Goal: Task Accomplishment & Management: Manage account settings

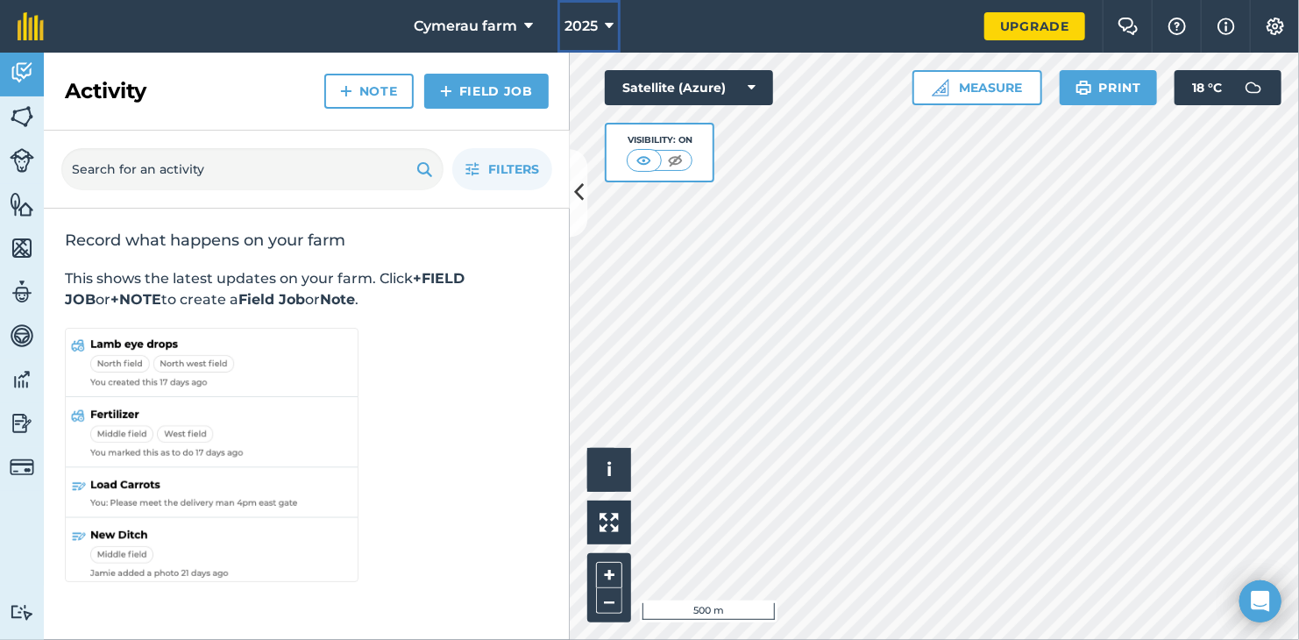
click at [619, 20] on button "2025" at bounding box center [589, 26] width 63 height 53
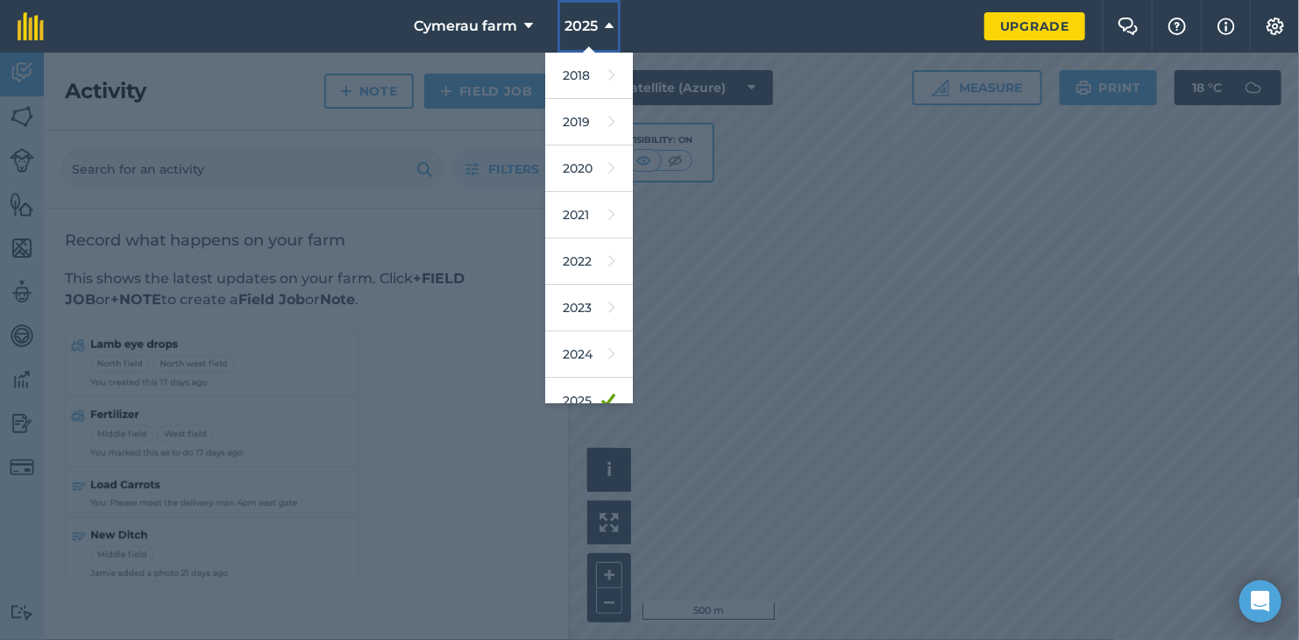
scroll to position [112, 0]
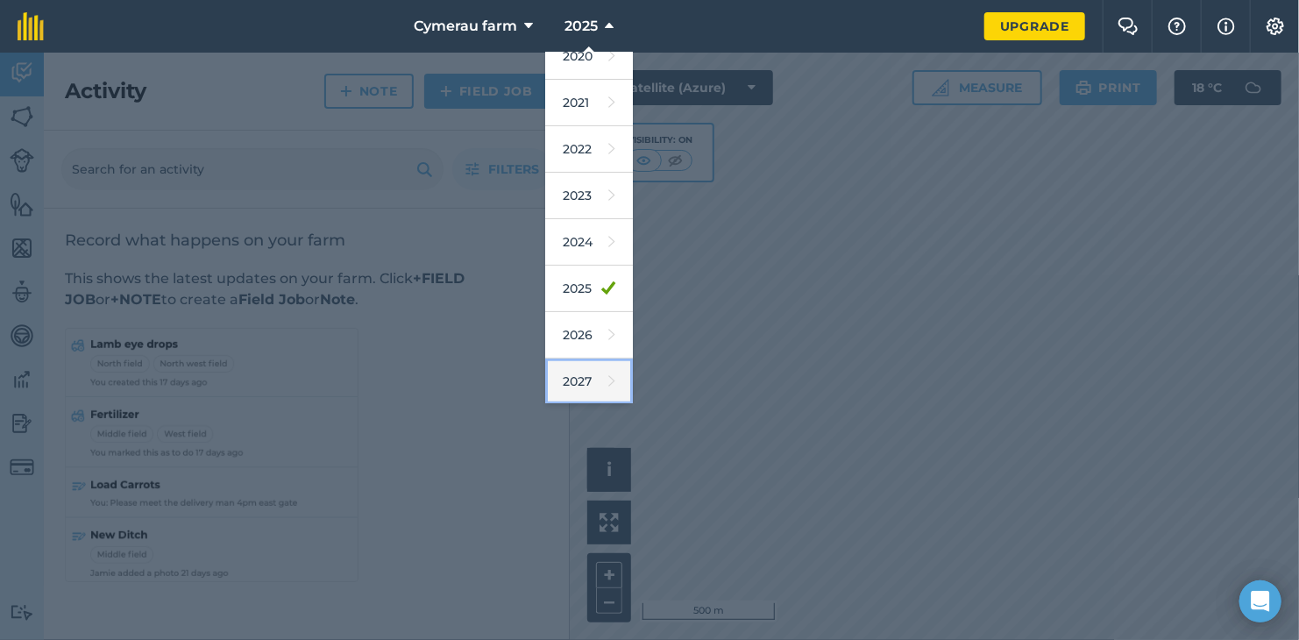
click at [593, 378] on link "2027" at bounding box center [589, 382] width 88 height 46
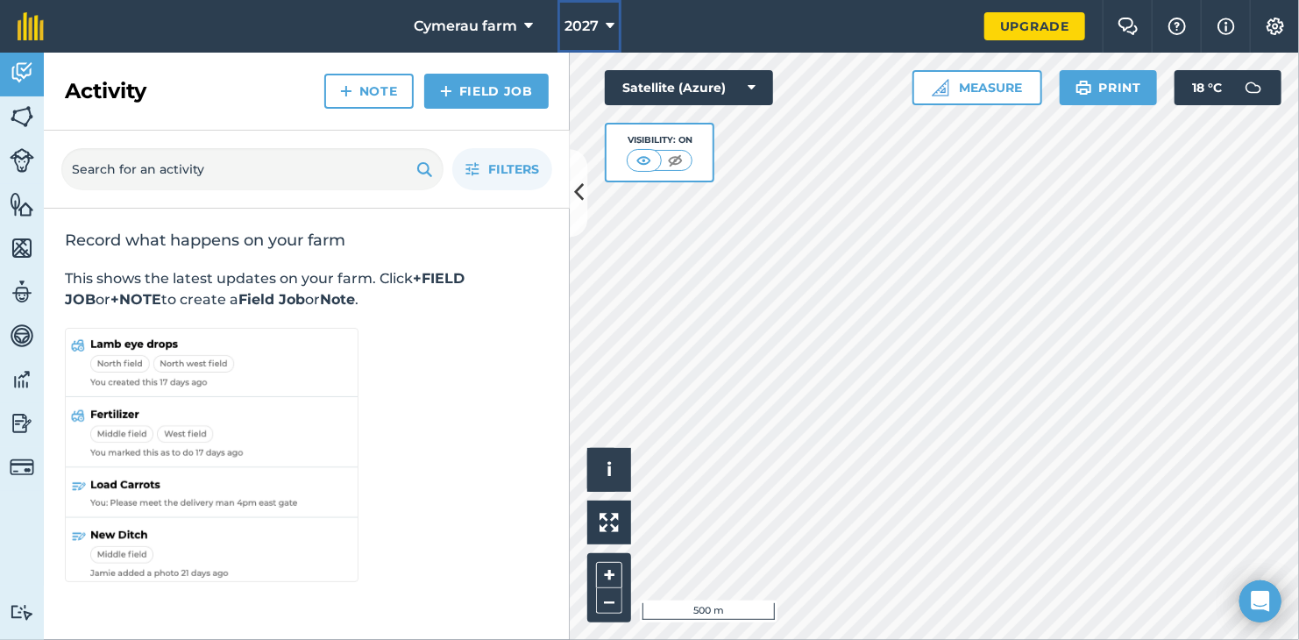
click at [595, 18] on span "2027" at bounding box center [582, 26] width 34 height 21
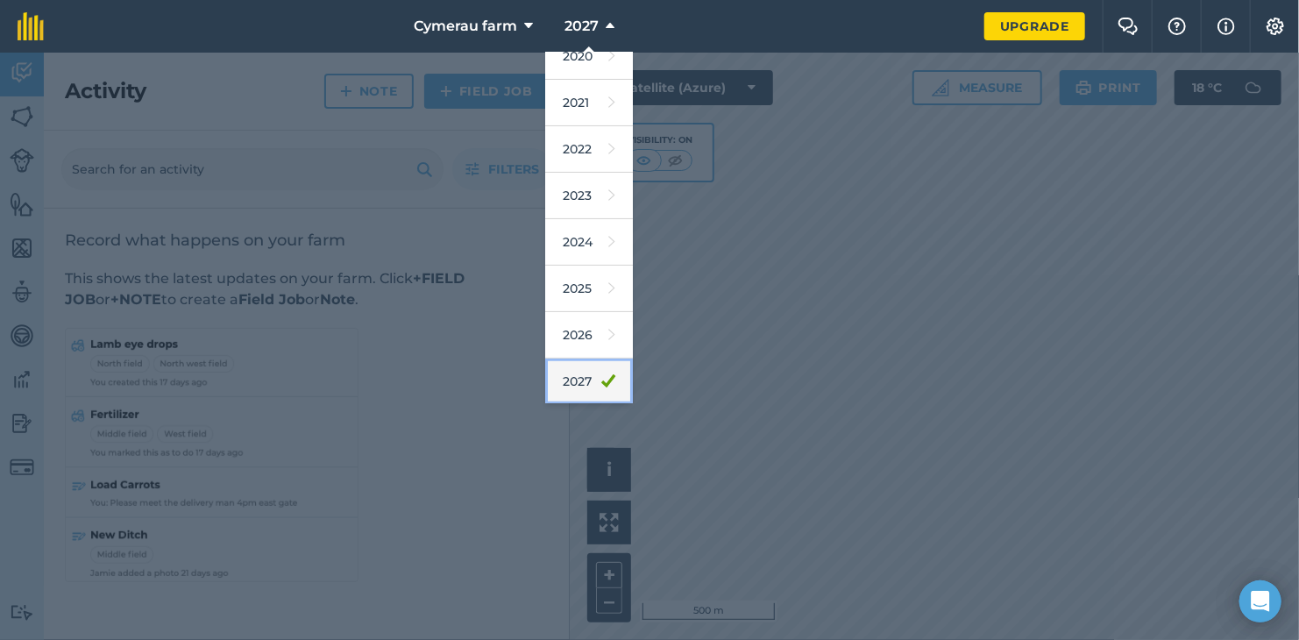
click at [605, 363] on link "2027" at bounding box center [589, 382] width 88 height 46
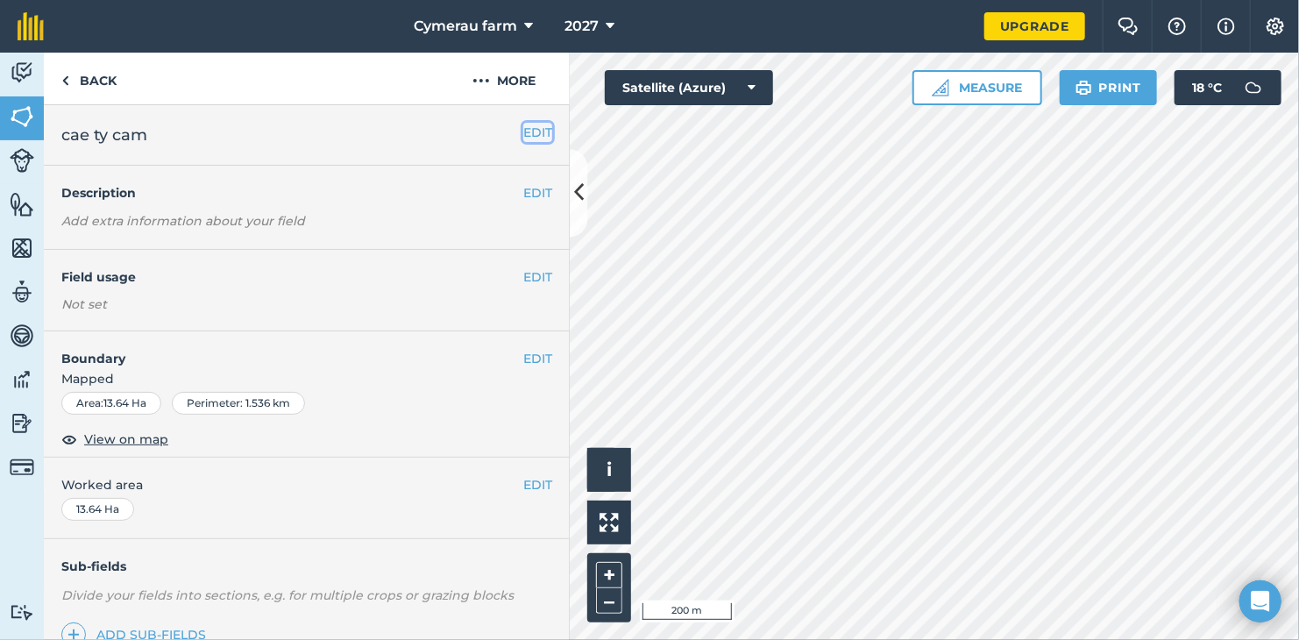
click at [532, 135] on button "EDIT" at bounding box center [537, 132] width 29 height 19
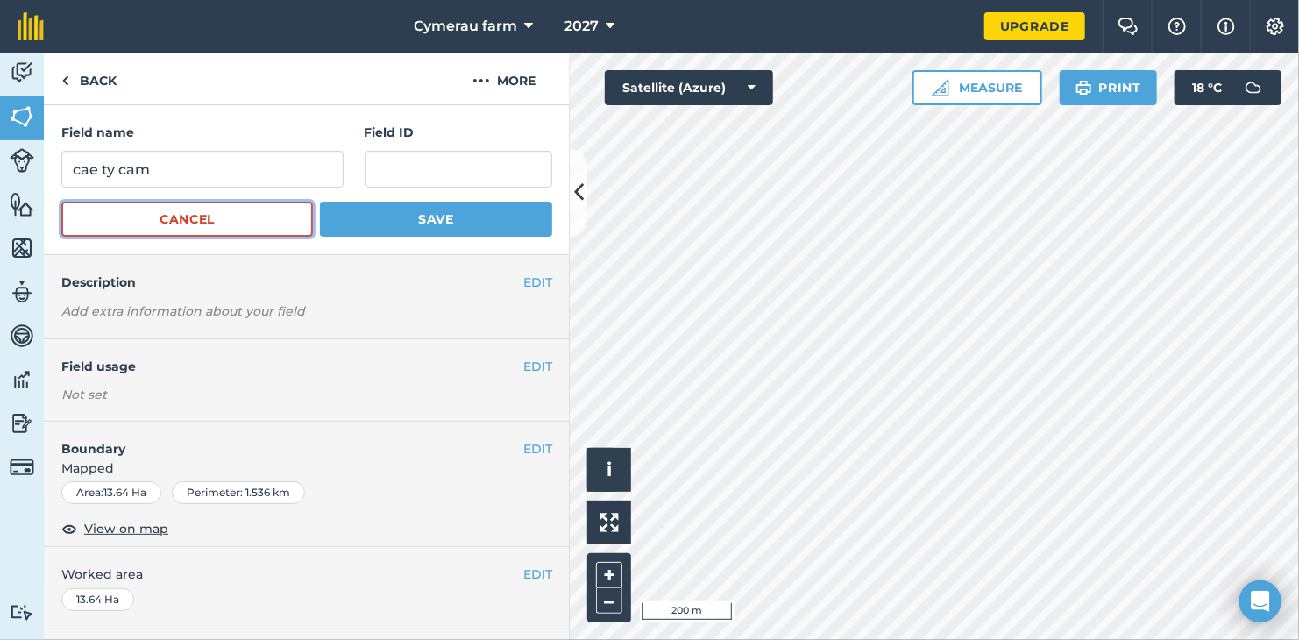
click at [249, 224] on button "Cancel" at bounding box center [187, 219] width 252 height 35
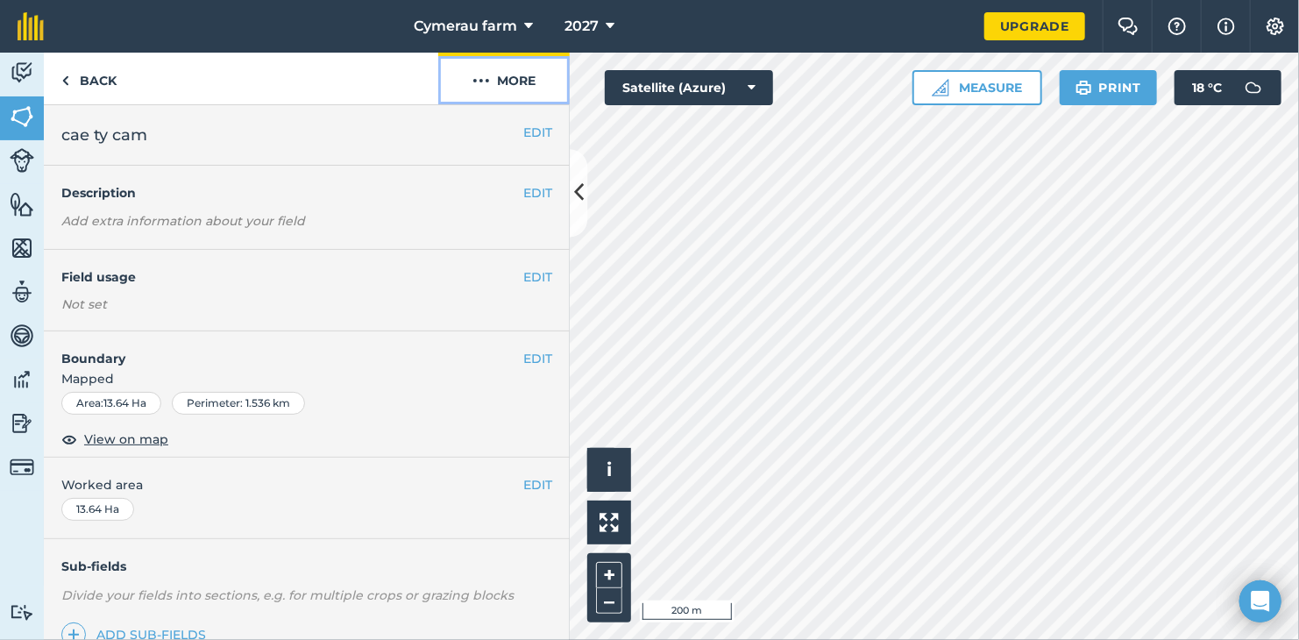
click at [478, 75] on img at bounding box center [482, 80] width 18 height 21
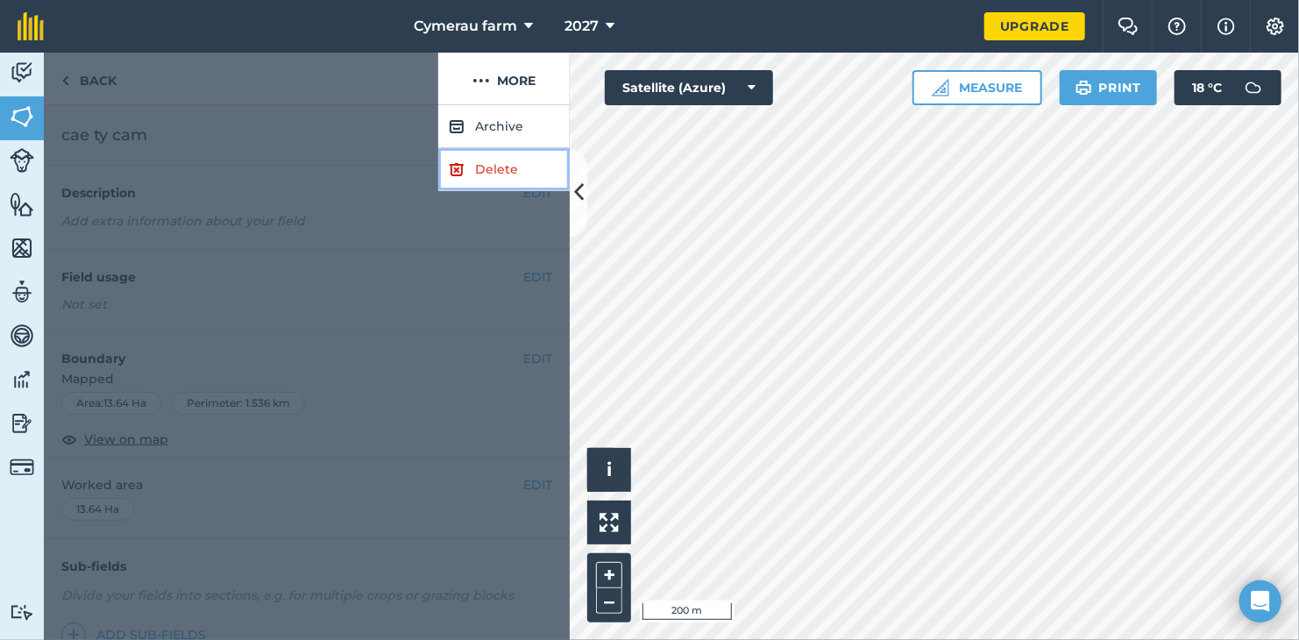
click at [502, 174] on link "Delete" at bounding box center [504, 169] width 132 height 43
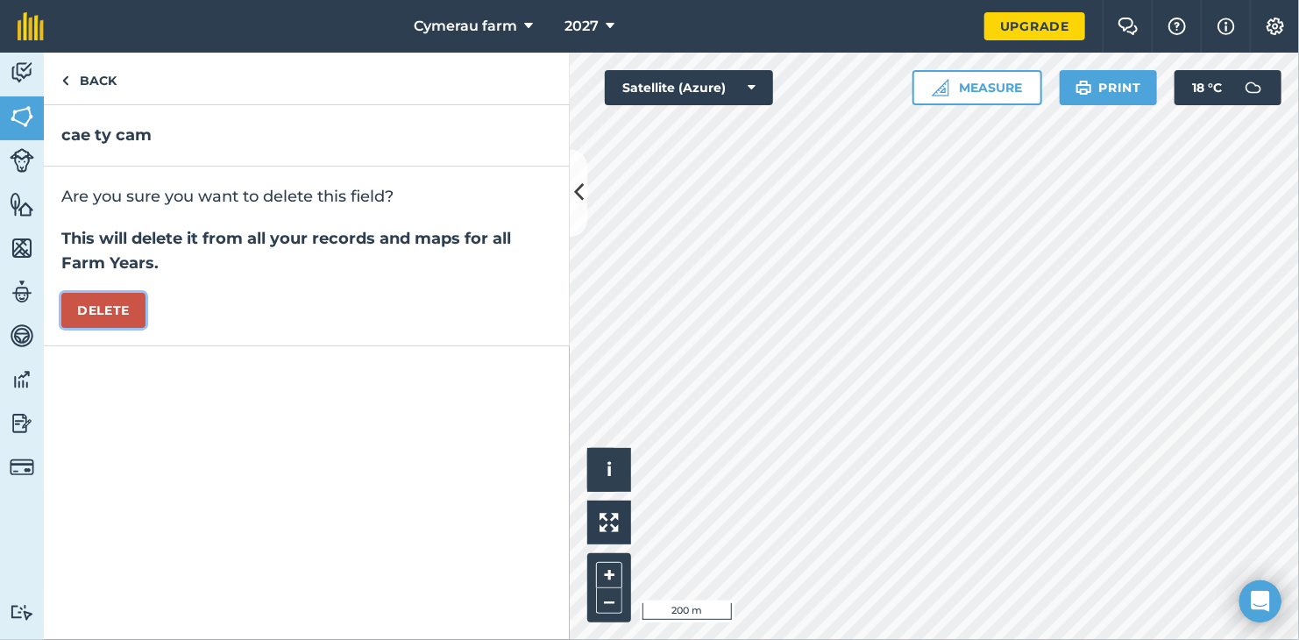
click at [129, 298] on button "Delete" at bounding box center [103, 310] width 84 height 35
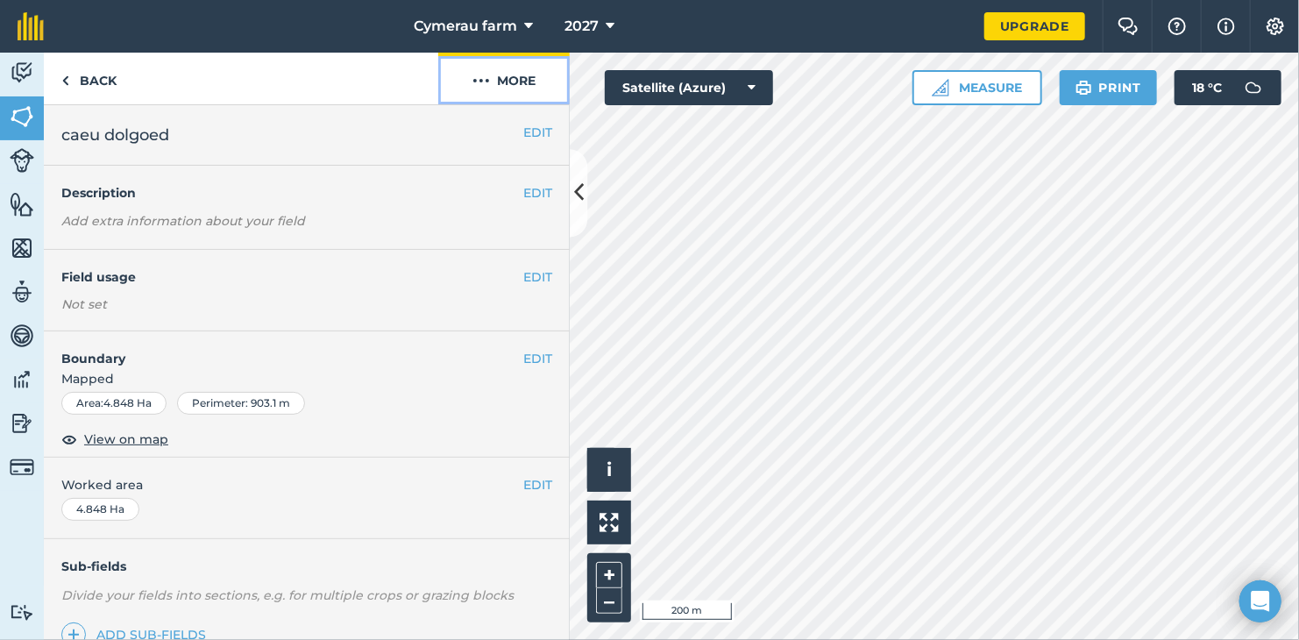
click at [500, 86] on button "More" at bounding box center [504, 79] width 132 height 52
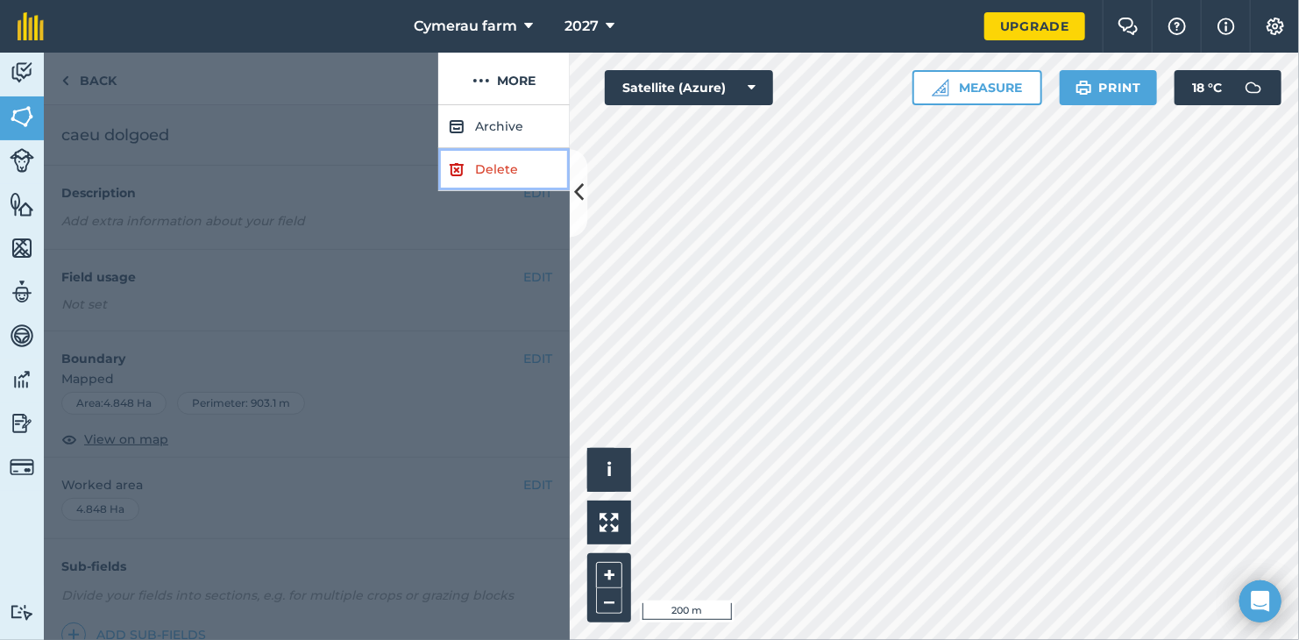
click at [511, 174] on link "Delete" at bounding box center [504, 169] width 132 height 43
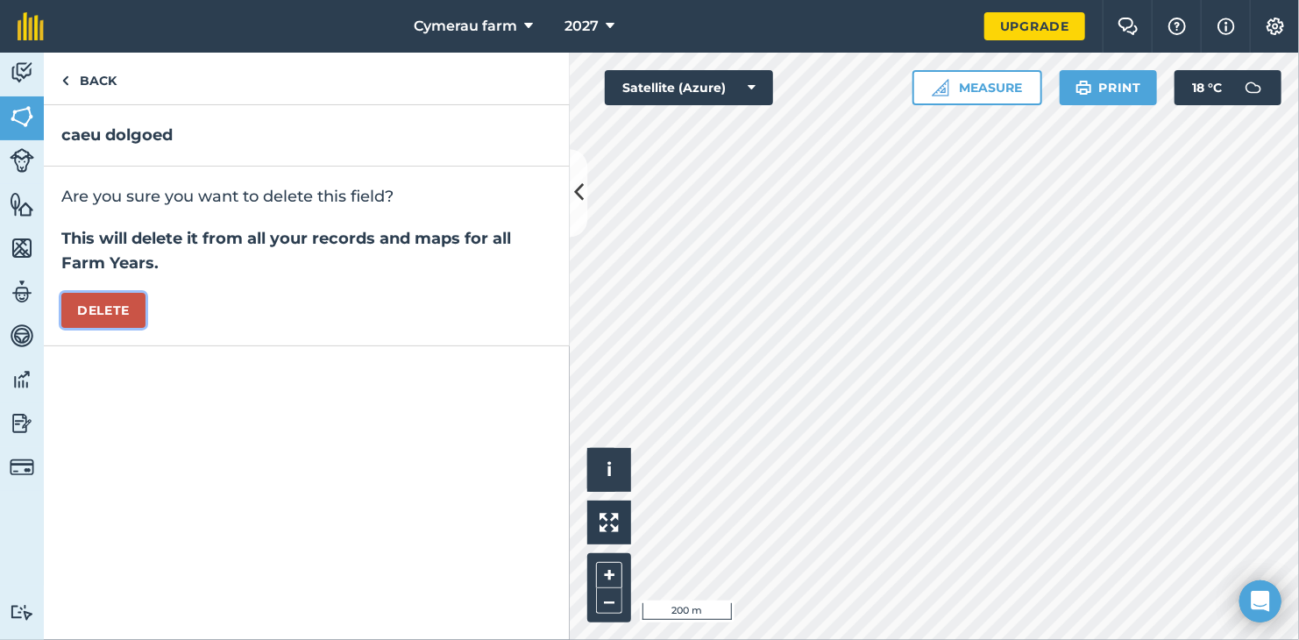
click at [94, 304] on button "Delete" at bounding box center [103, 310] width 84 height 35
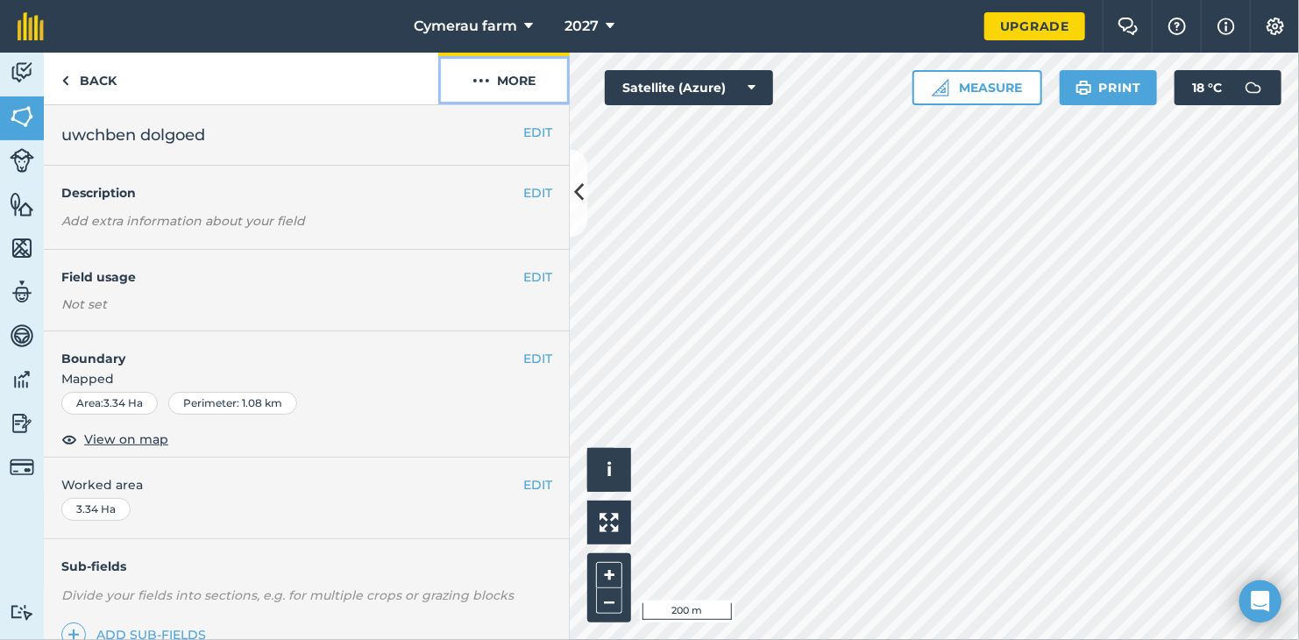
click at [522, 73] on button "More" at bounding box center [504, 79] width 132 height 52
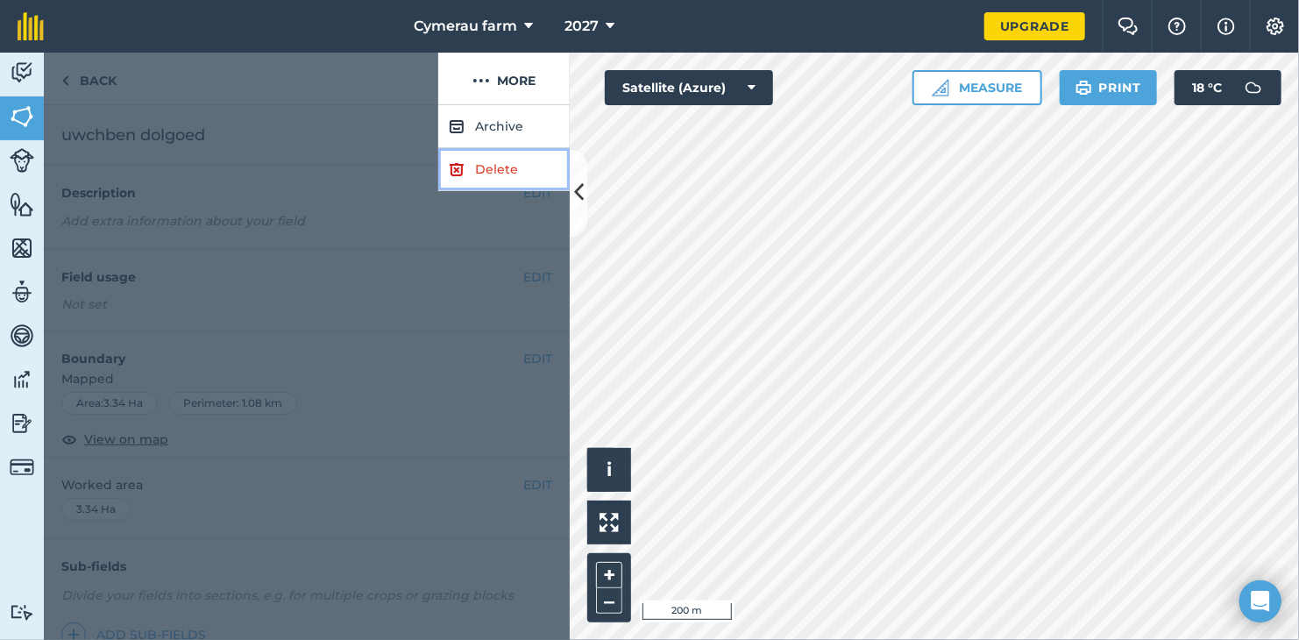
click at [530, 170] on link "Delete" at bounding box center [504, 169] width 132 height 43
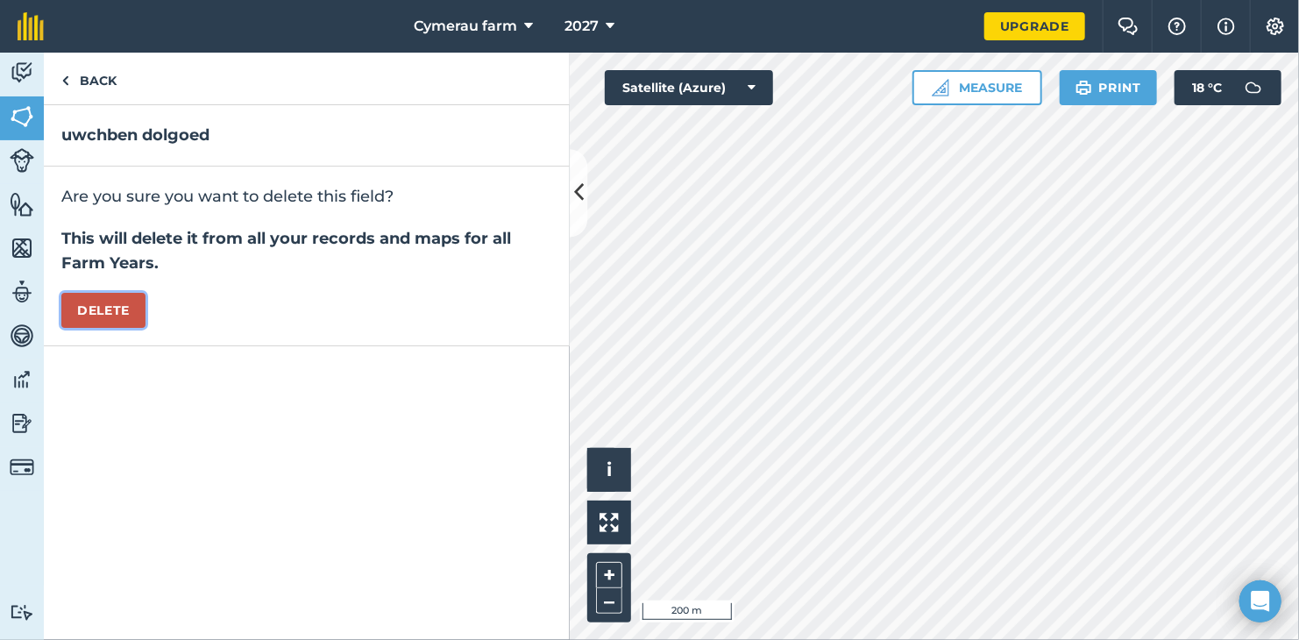
click at [132, 309] on button "Delete" at bounding box center [103, 310] width 84 height 35
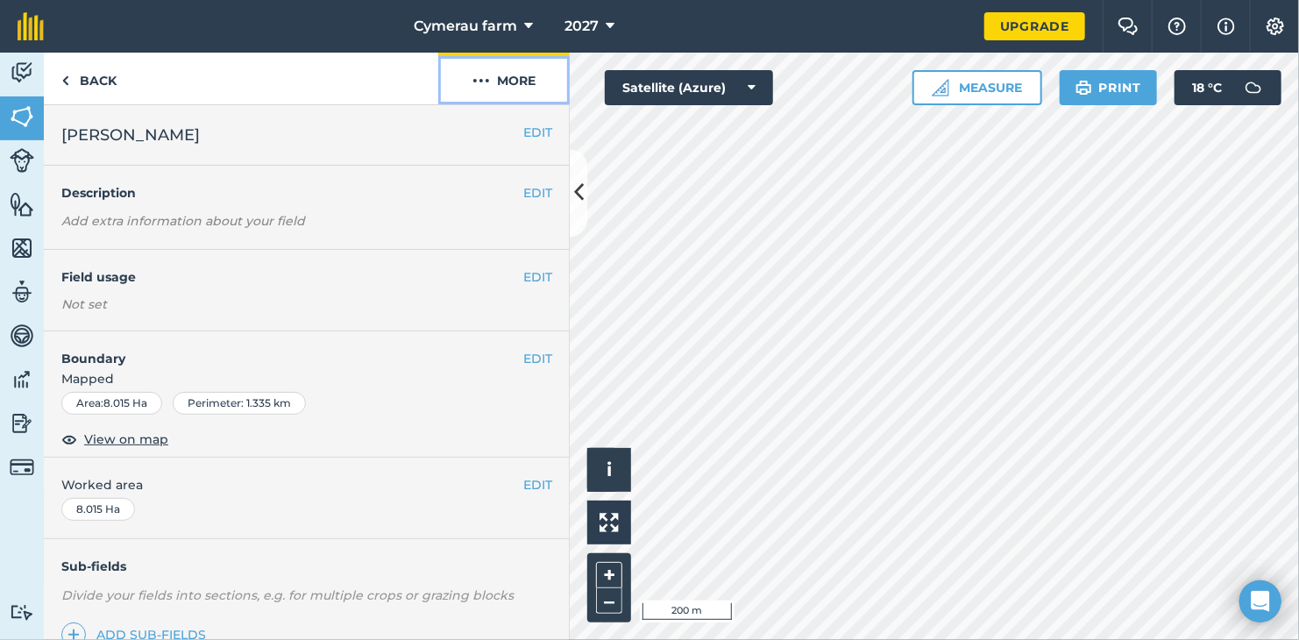
click at [488, 78] on img at bounding box center [482, 80] width 18 height 21
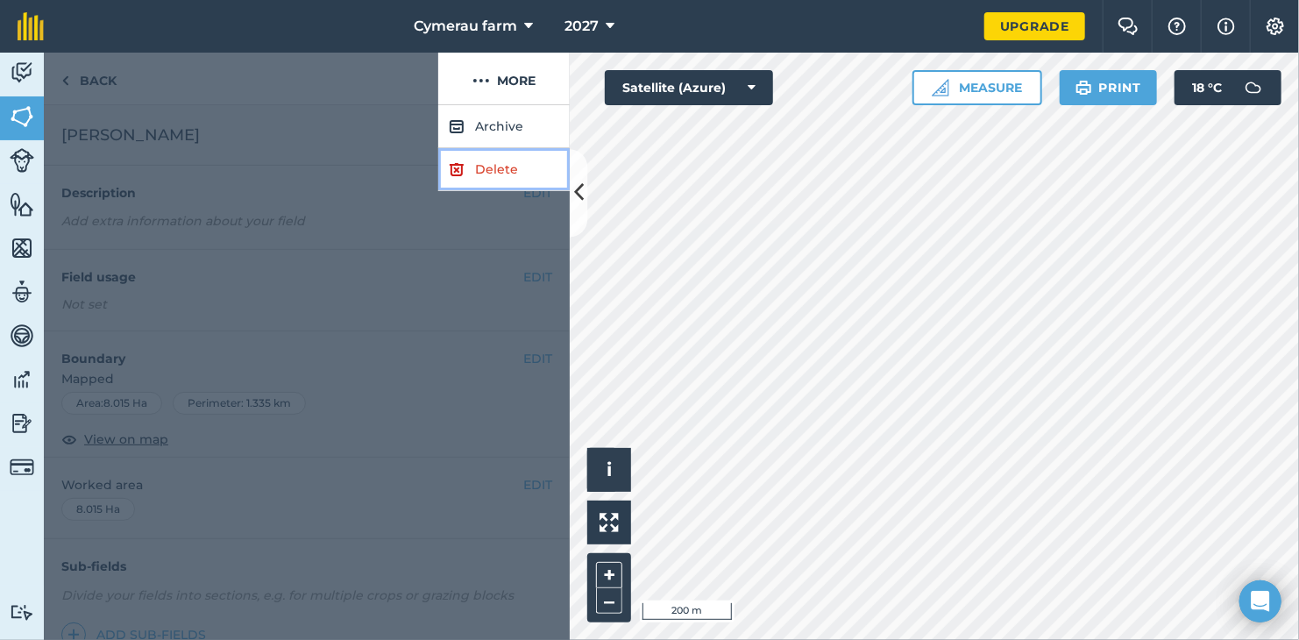
click at [487, 167] on link "Delete" at bounding box center [504, 169] width 132 height 43
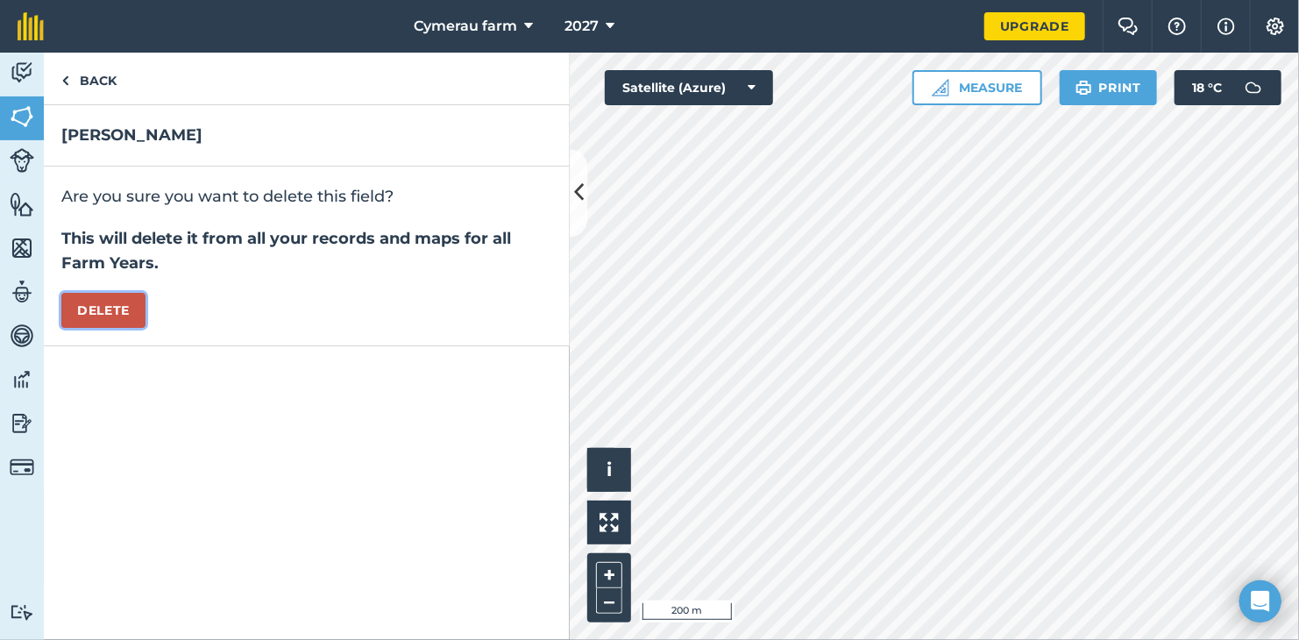
click at [139, 305] on button "Delete" at bounding box center [103, 310] width 84 height 35
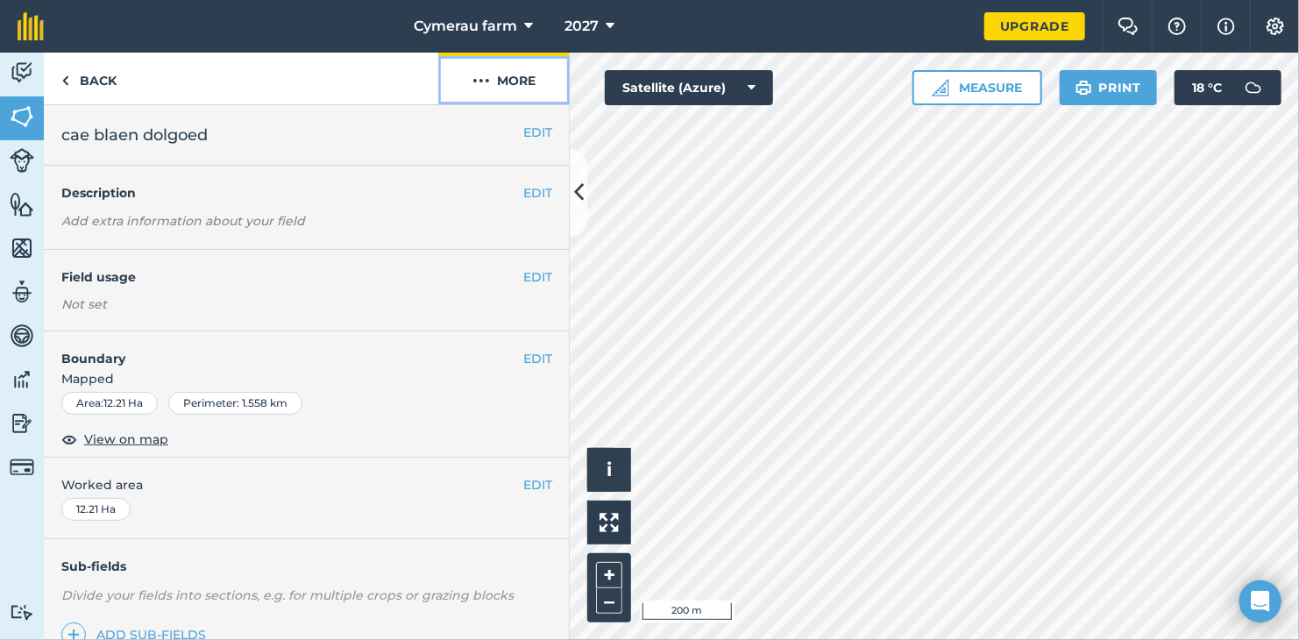
click at [511, 86] on button "More" at bounding box center [504, 79] width 132 height 52
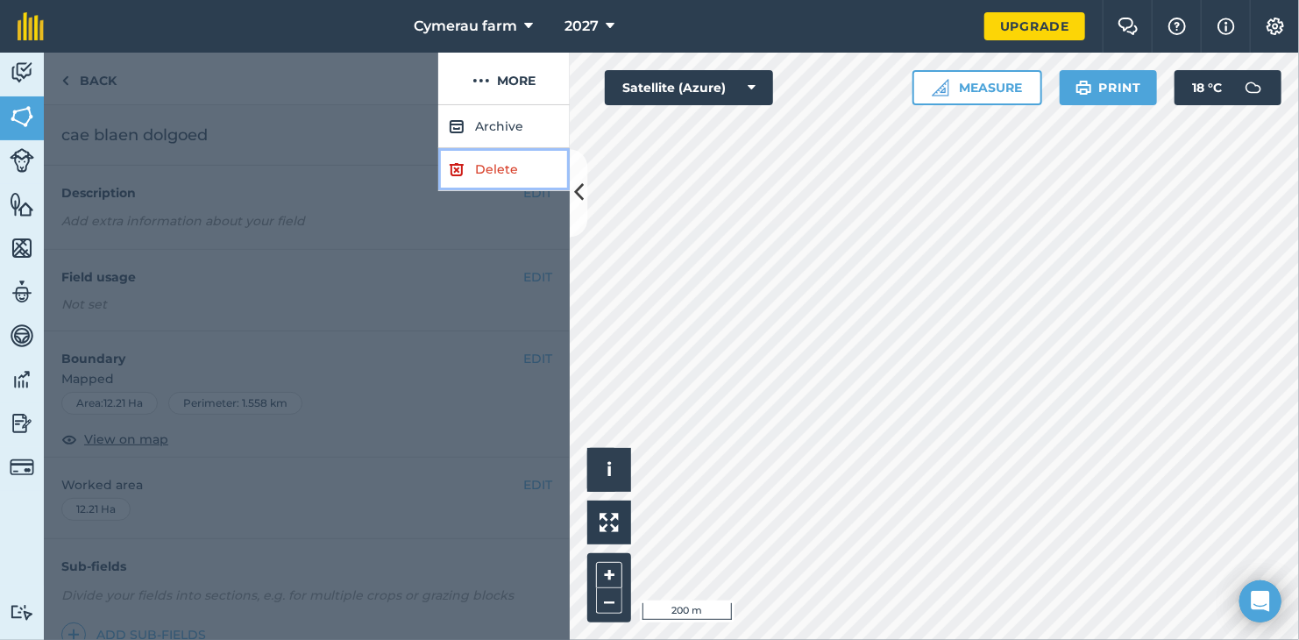
click at [466, 173] on link "Delete" at bounding box center [504, 169] width 132 height 43
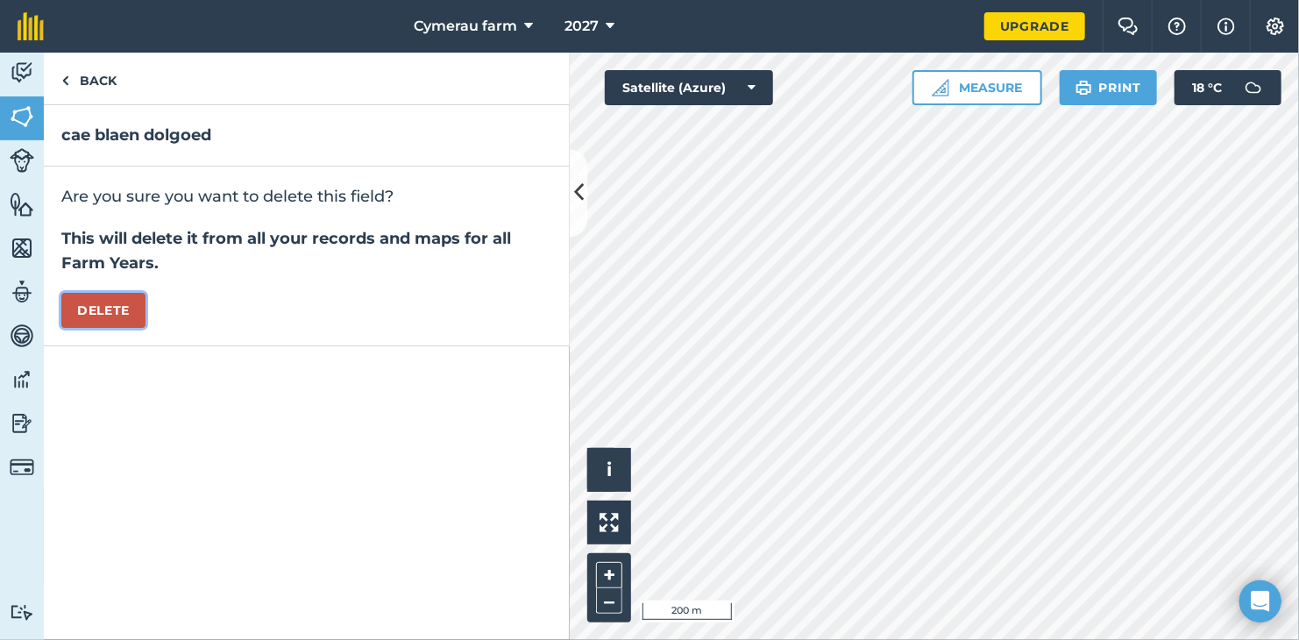
click at [104, 297] on button "Delete" at bounding box center [103, 310] width 84 height 35
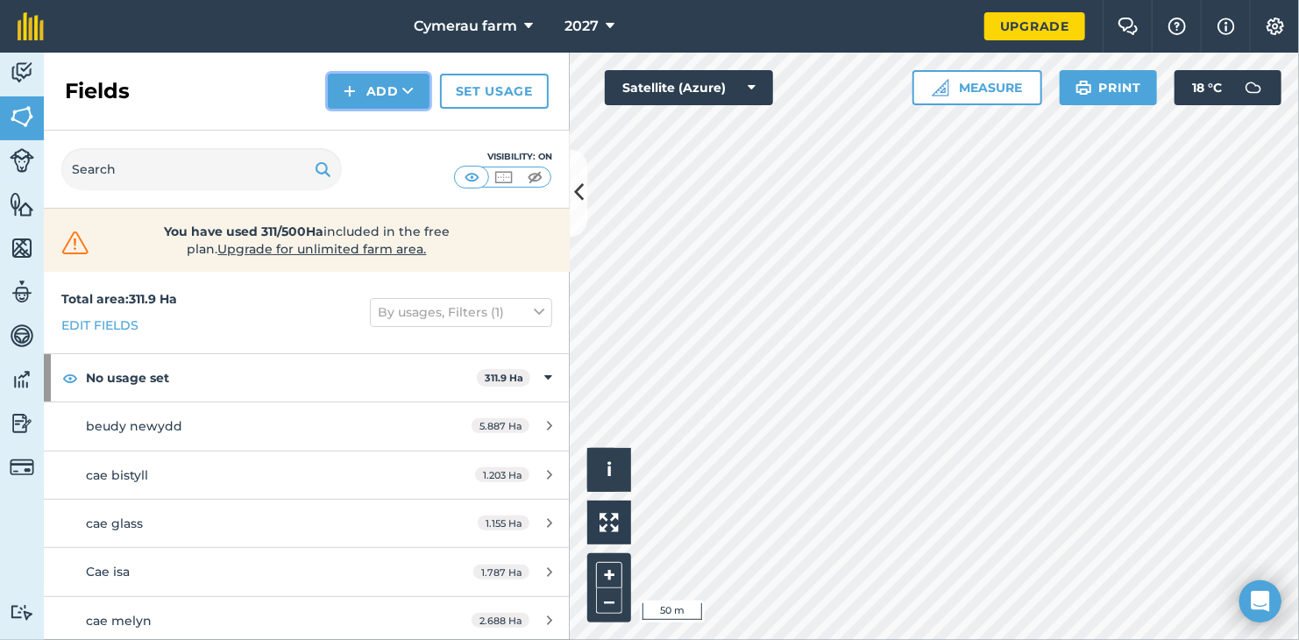
click at [390, 79] on button "Add" at bounding box center [379, 91] width 102 height 35
click at [395, 126] on link "Draw" at bounding box center [379, 130] width 96 height 39
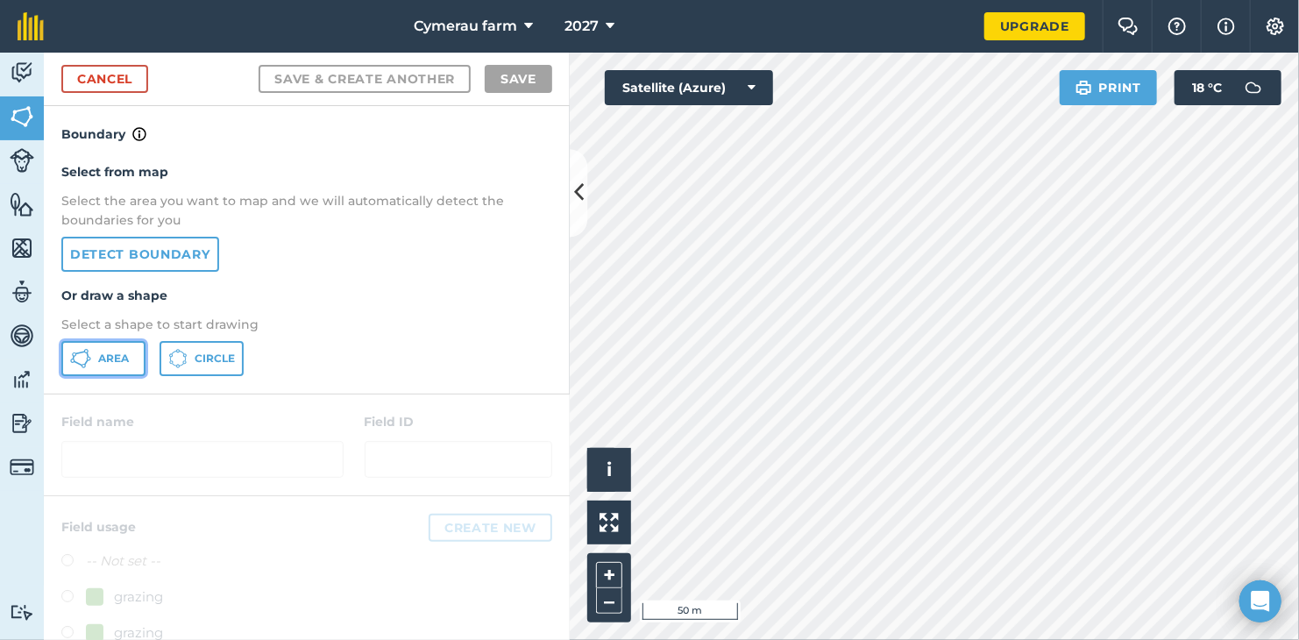
click at [136, 357] on button "Area" at bounding box center [103, 358] width 84 height 35
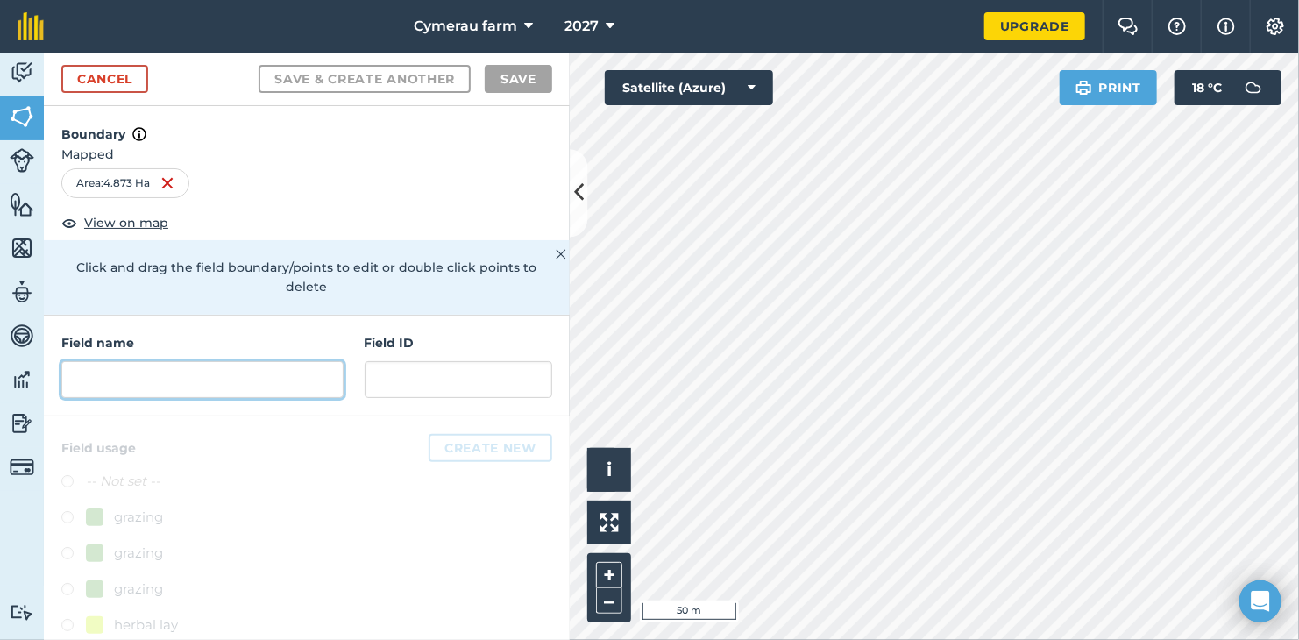
click at [283, 382] on input "text" at bounding box center [202, 379] width 282 height 37
click at [185, 374] on input "text" at bounding box center [202, 379] width 282 height 37
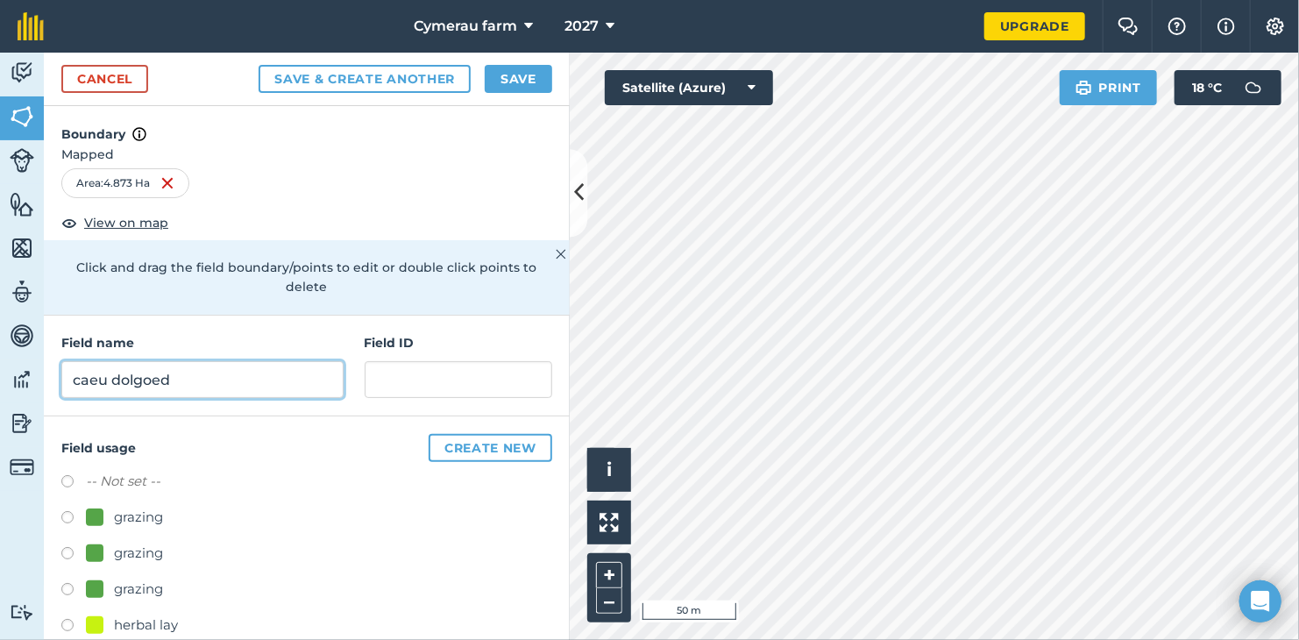
type input "caeu dolgoed"
click at [127, 518] on div "grazing" at bounding box center [138, 517] width 49 height 21
radio input "true"
click at [528, 74] on button "Save" at bounding box center [519, 79] width 68 height 28
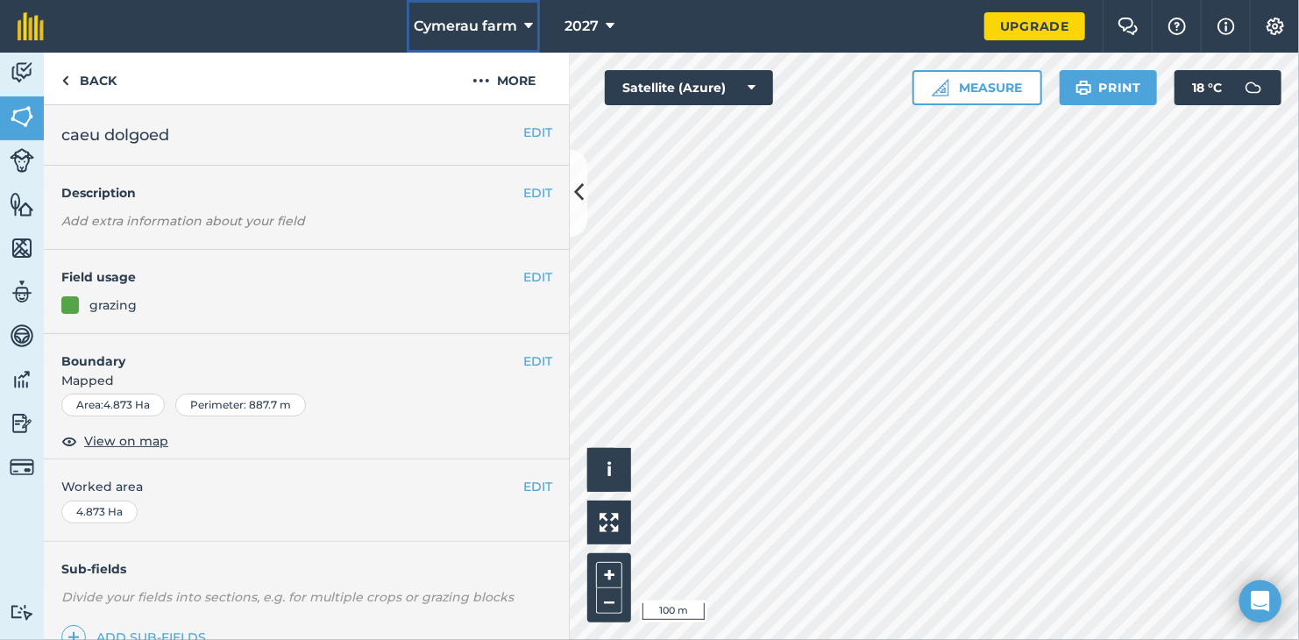
click at [508, 26] on span "Cymerau farm" at bounding box center [465, 26] width 103 height 21
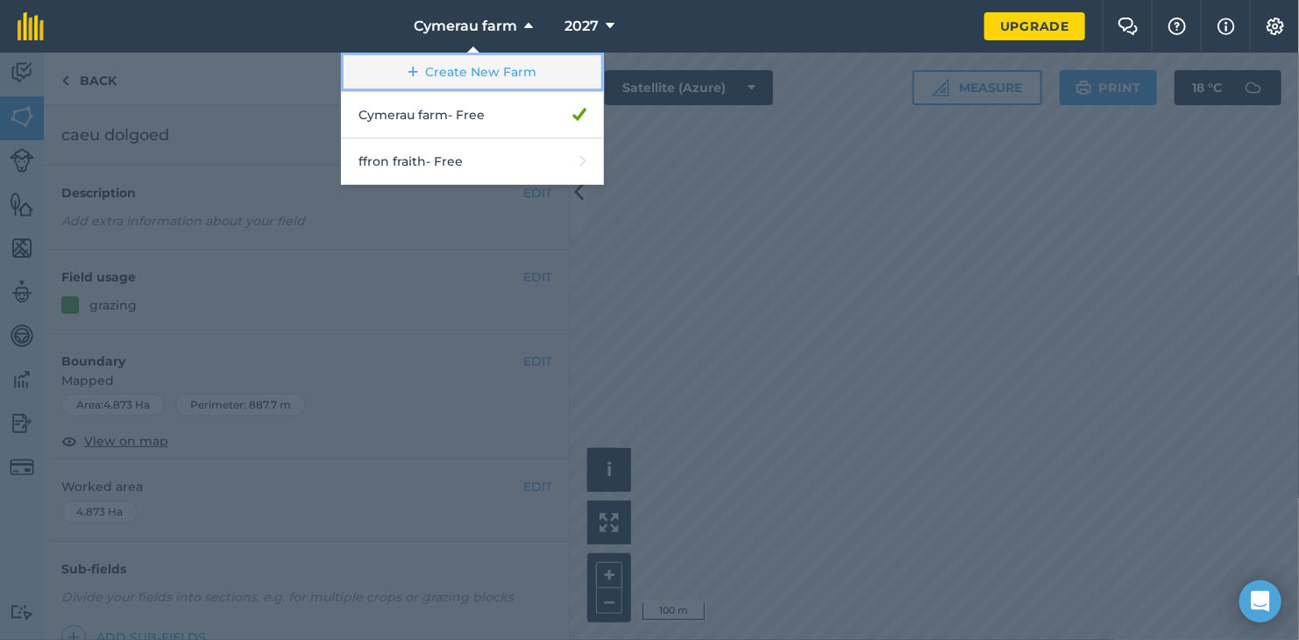
click at [523, 69] on link "Create New Farm" at bounding box center [472, 72] width 263 height 39
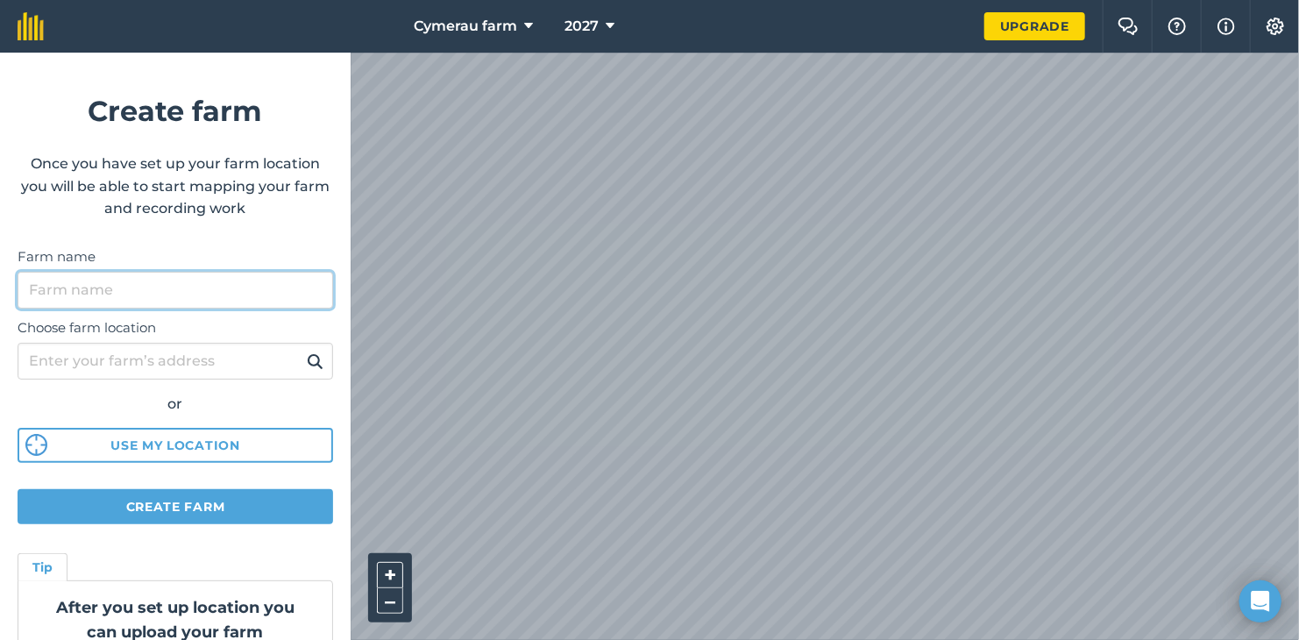
click at [196, 288] on input "Farm name" at bounding box center [176, 290] width 316 height 37
type input "cymerau"
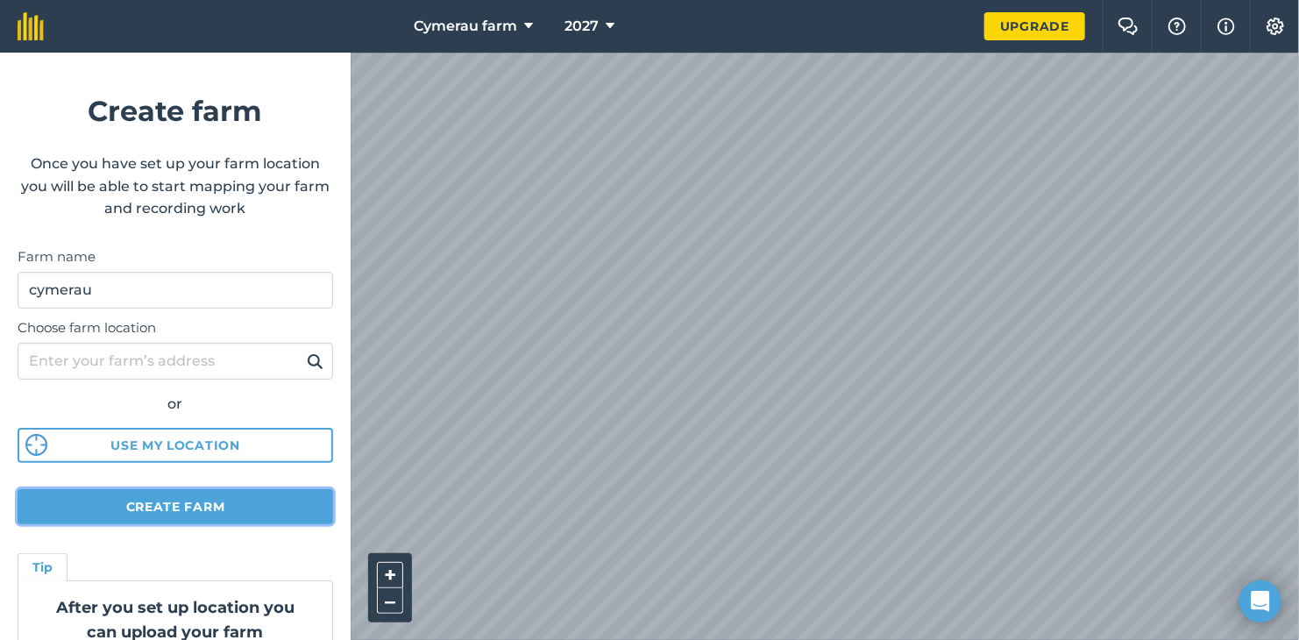
click at [241, 505] on button "Create farm" at bounding box center [176, 506] width 316 height 35
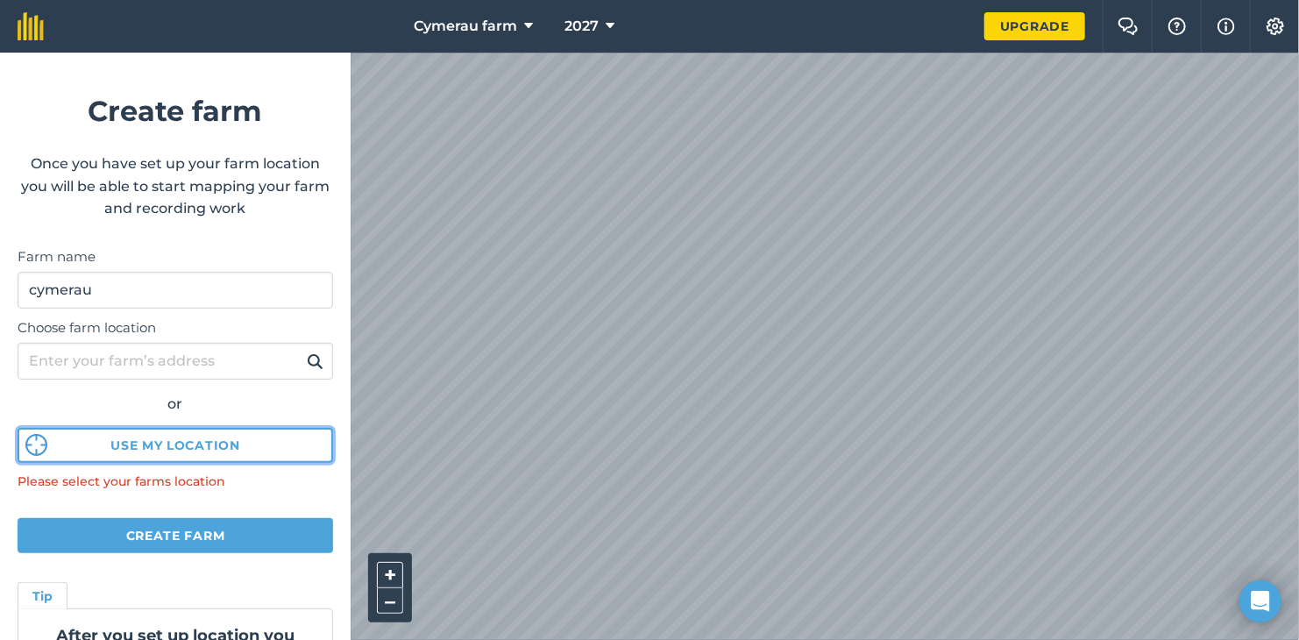
click at [238, 444] on button "Use my location" at bounding box center [176, 445] width 316 height 35
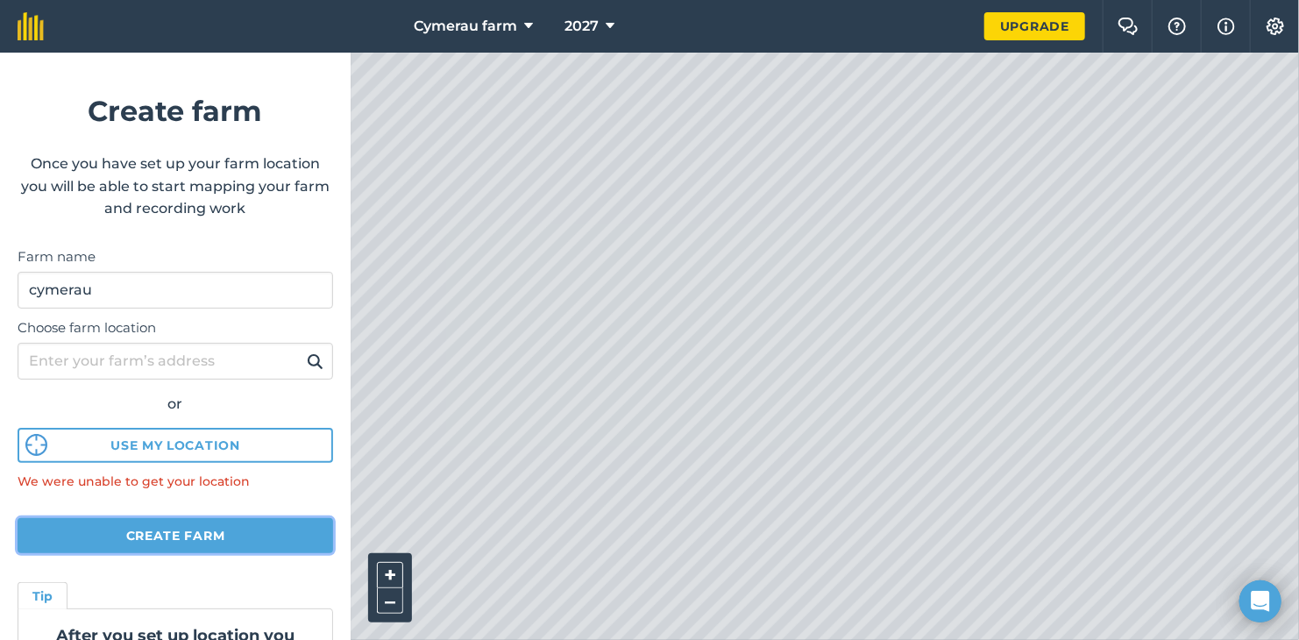
click at [224, 532] on button "Create farm" at bounding box center [176, 535] width 316 height 35
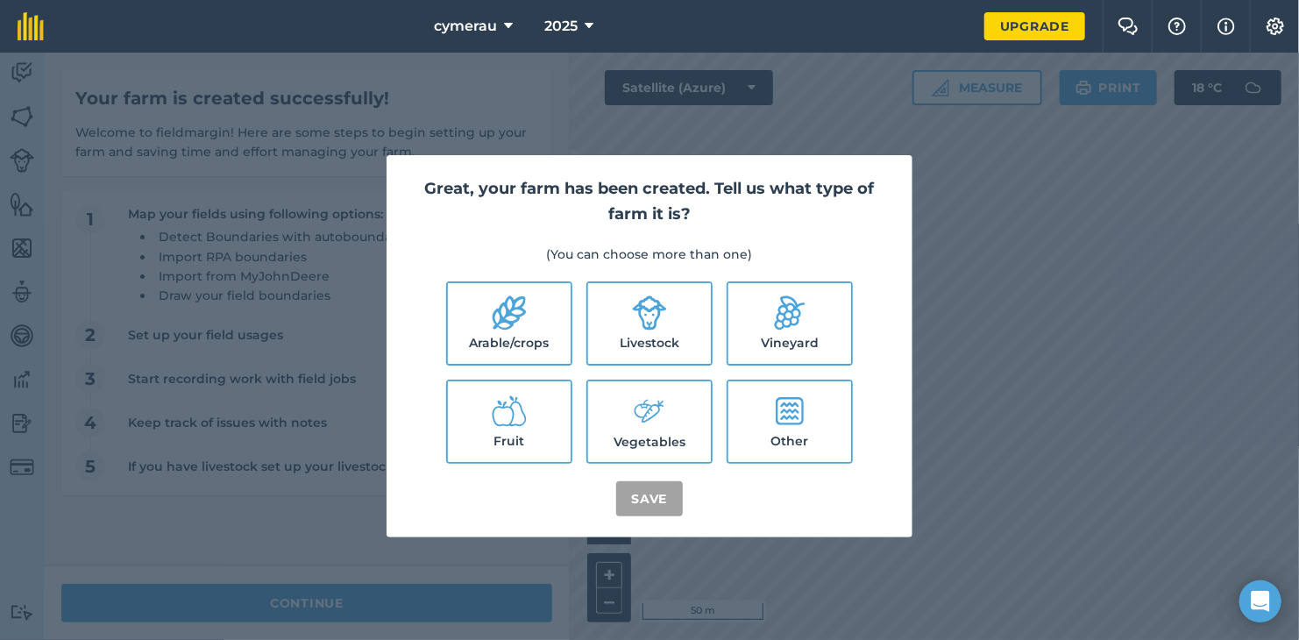
click at [640, 324] on icon at bounding box center [649, 312] width 35 height 35
checkbox input "true"
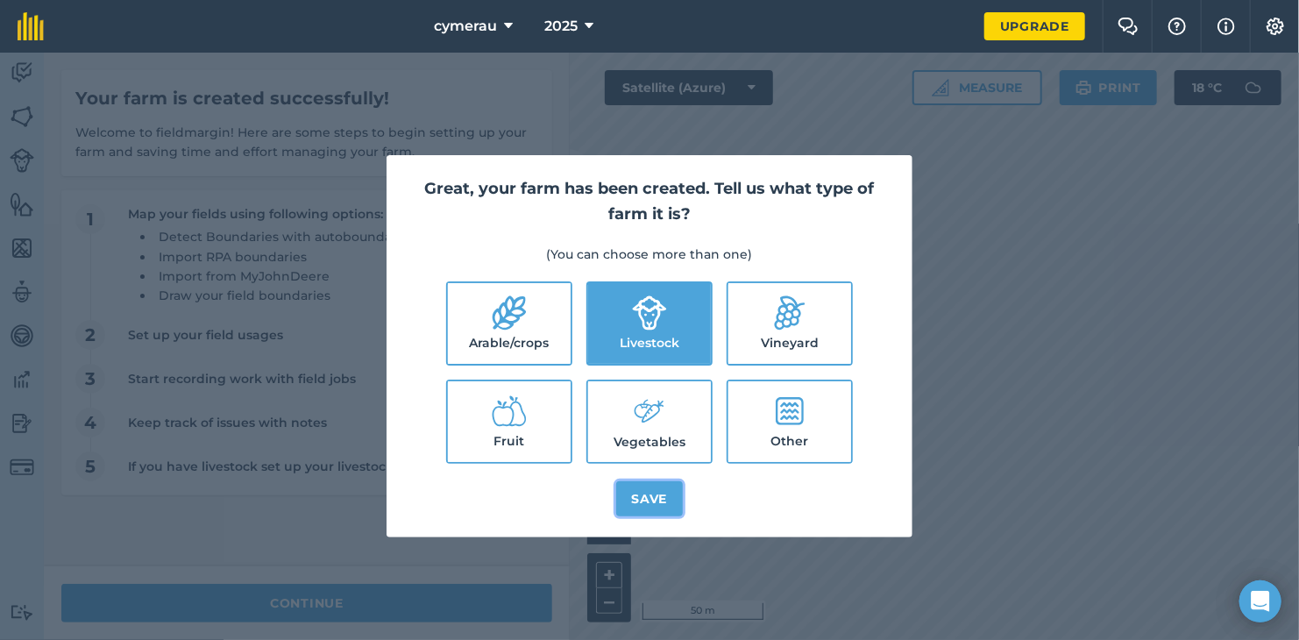
click at [657, 505] on button "Save" at bounding box center [650, 498] width 68 height 35
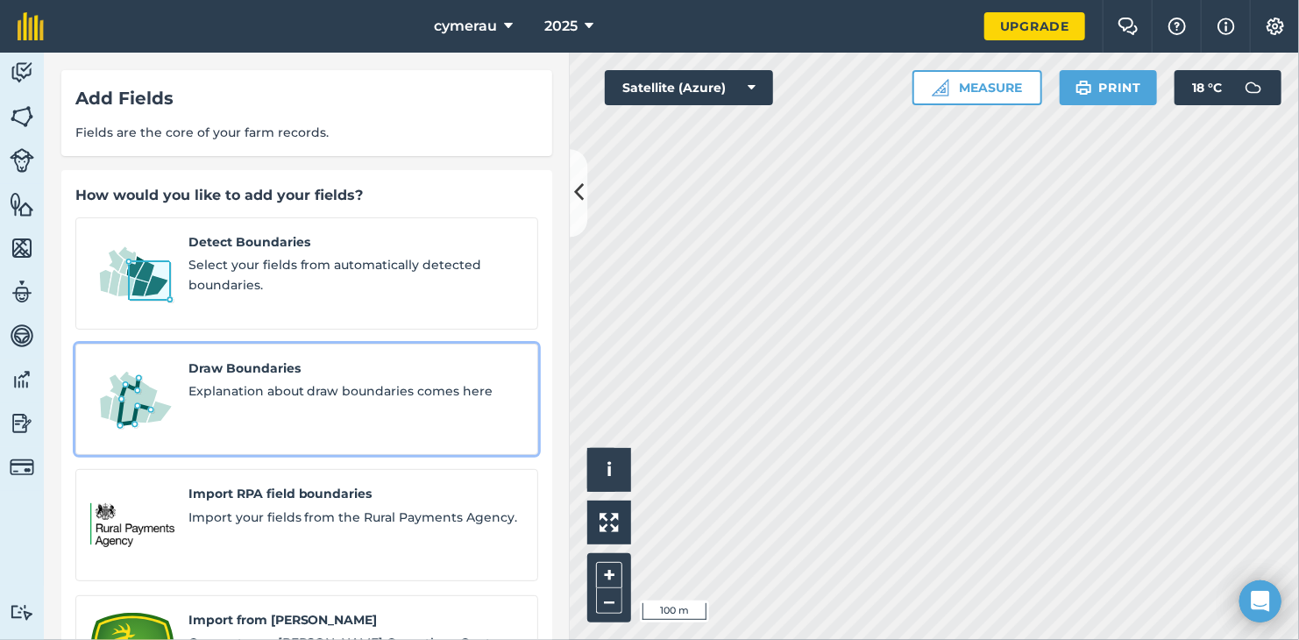
click at [399, 359] on span "Draw Boundaries" at bounding box center [355, 368] width 335 height 19
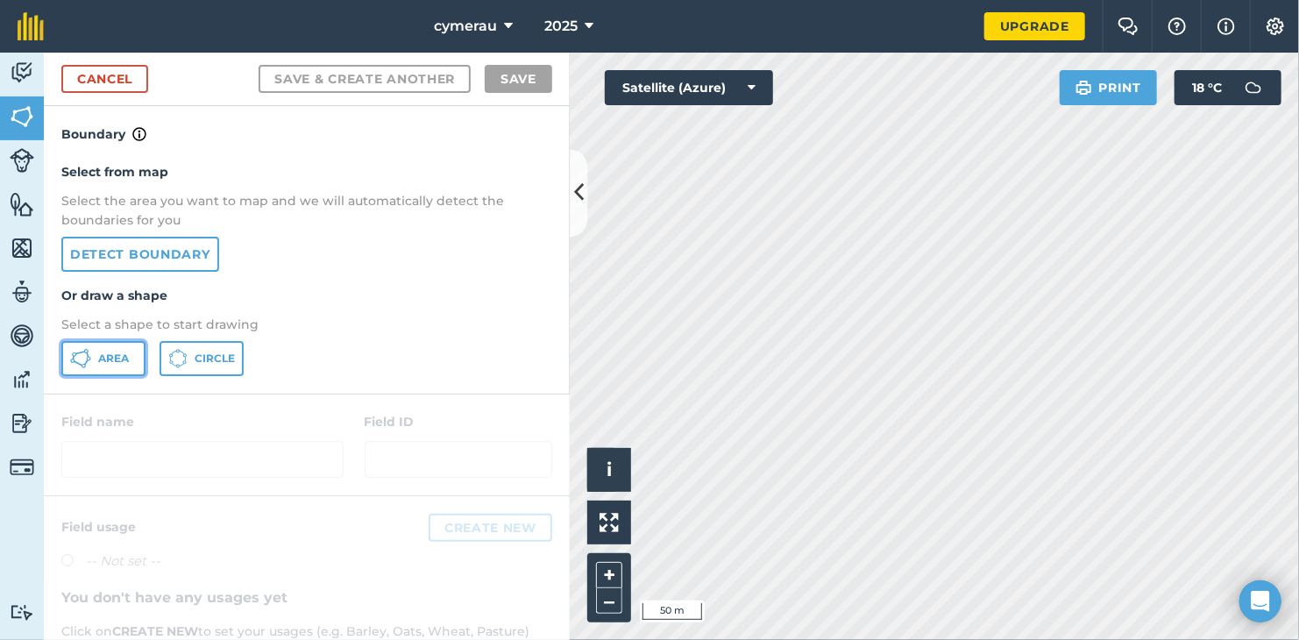
click at [106, 359] on span "Area" at bounding box center [113, 359] width 31 height 14
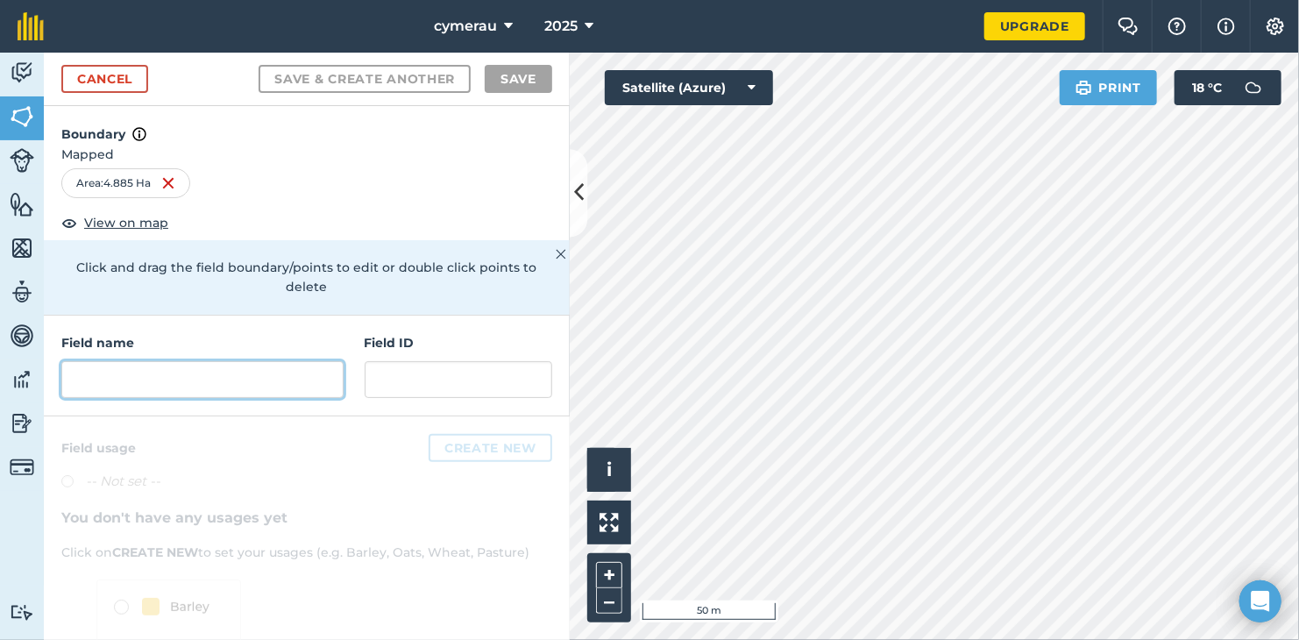
click at [200, 383] on input "text" at bounding box center [202, 379] width 282 height 37
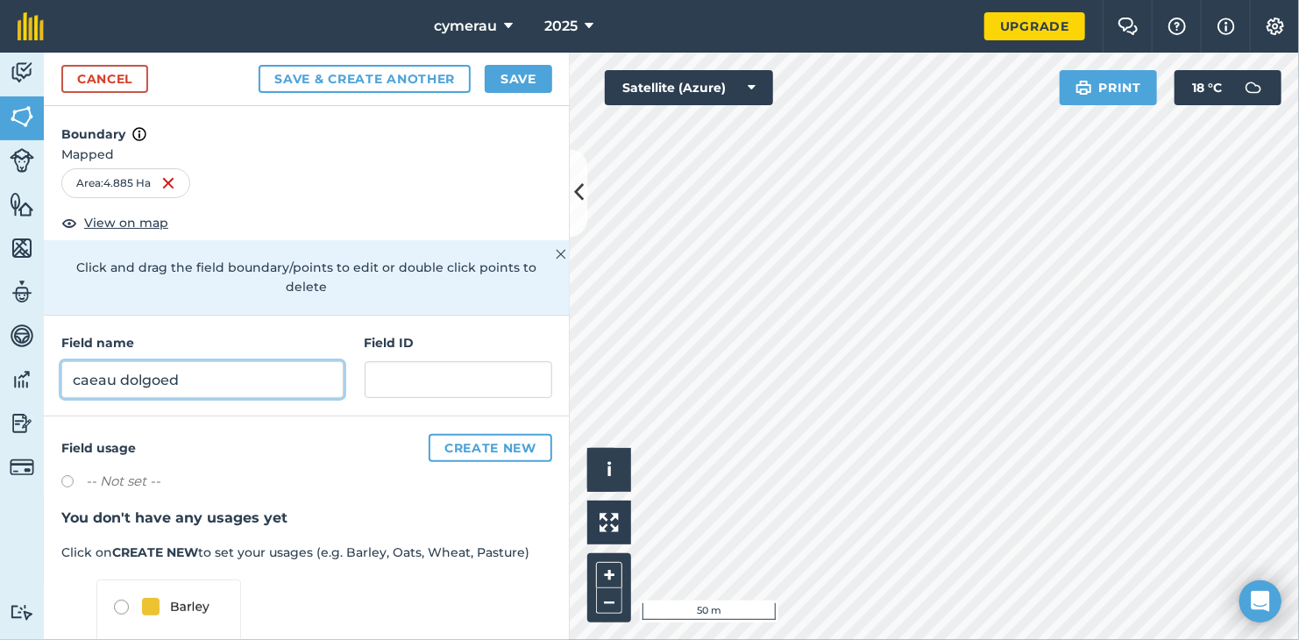
type input "caeau dolgoed"
click at [517, 83] on button "Save" at bounding box center [519, 79] width 68 height 28
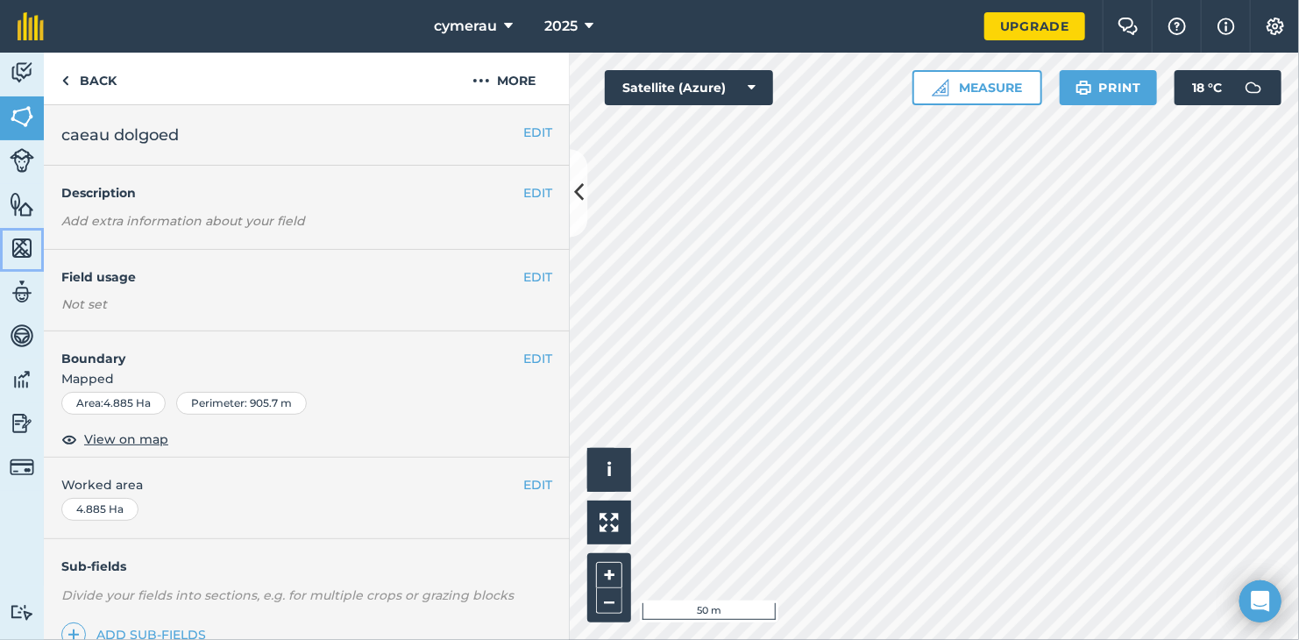
click at [20, 255] on img at bounding box center [22, 248] width 25 height 26
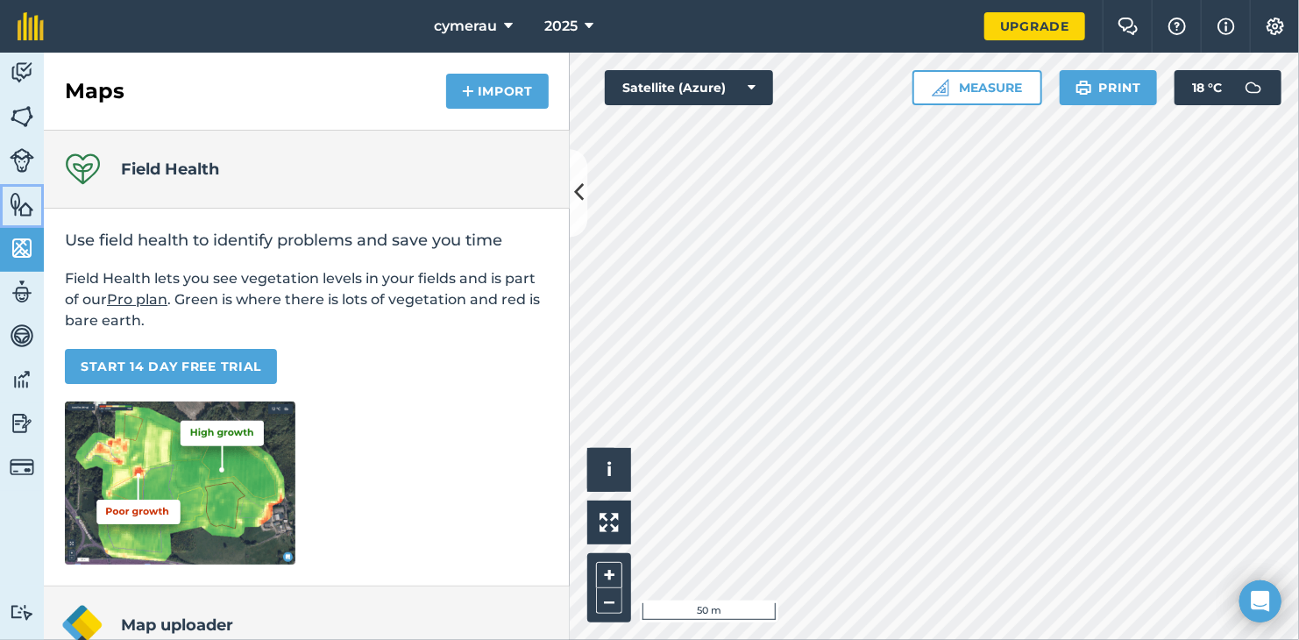
click at [24, 203] on img at bounding box center [22, 204] width 25 height 26
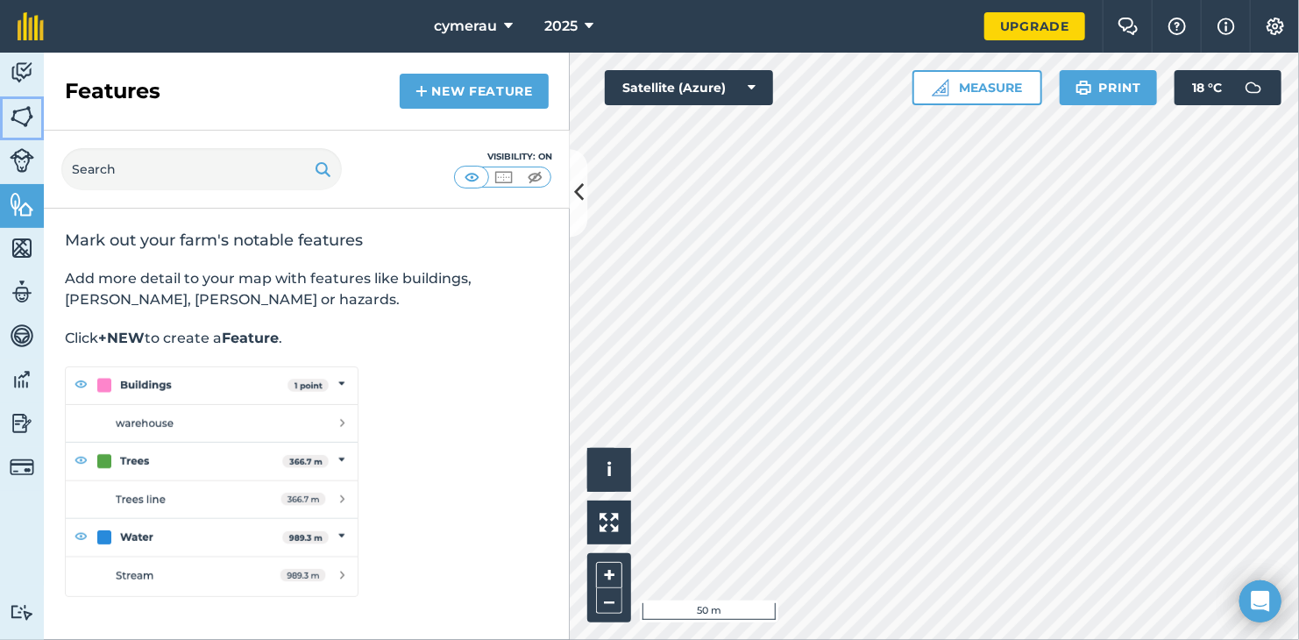
click at [21, 112] on img at bounding box center [22, 116] width 25 height 26
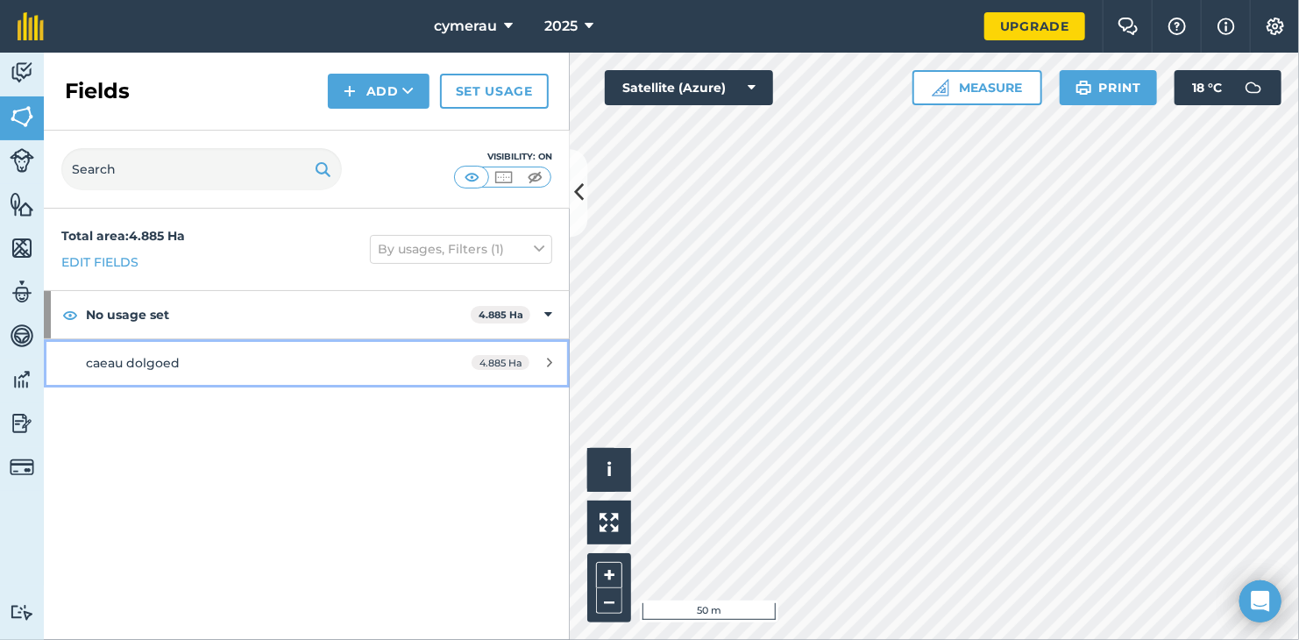
click at [253, 353] on div "caeau dolgoed" at bounding box center [251, 362] width 330 height 19
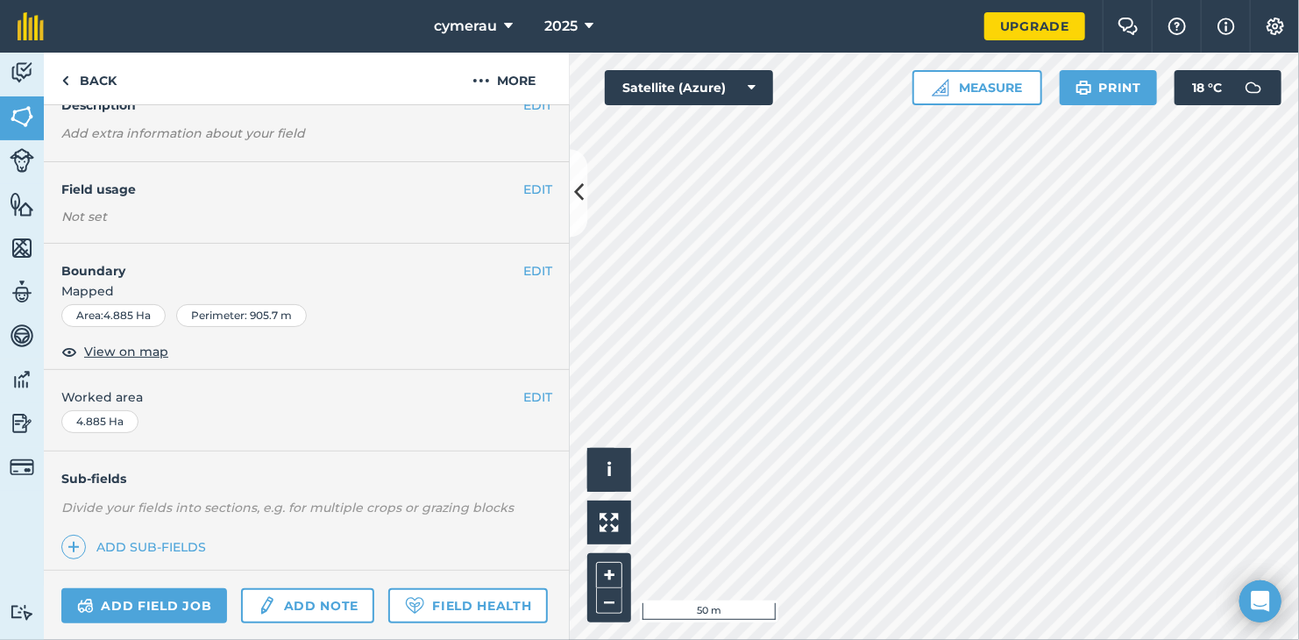
scroll to position [229, 0]
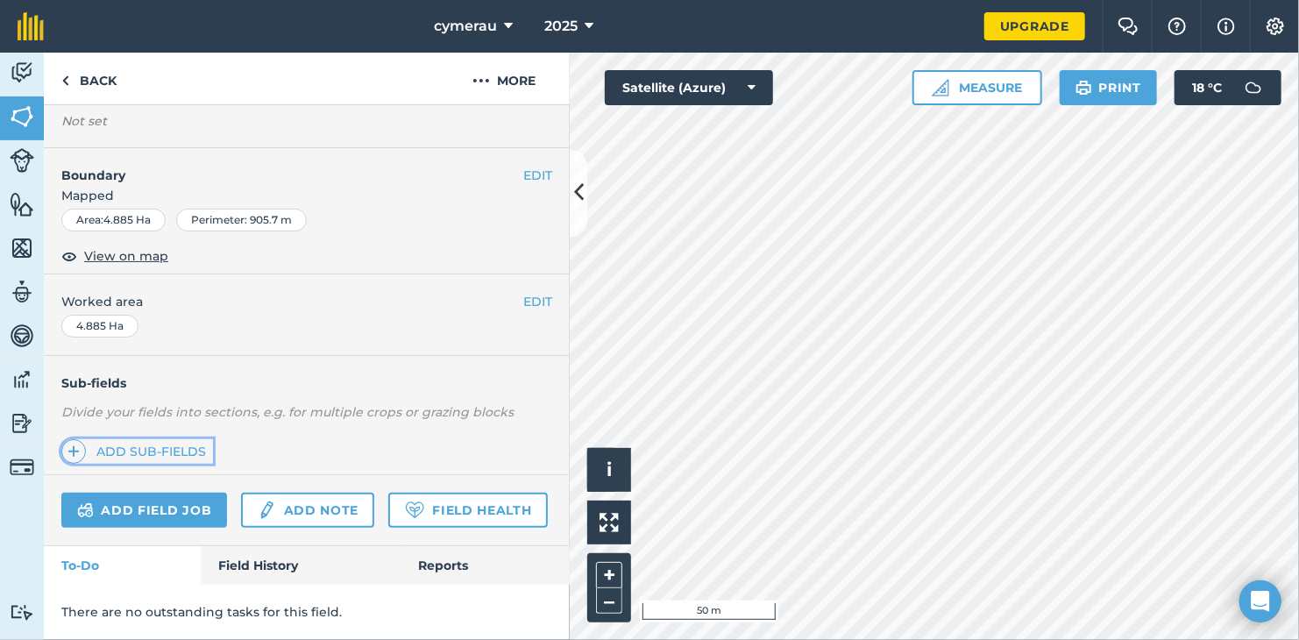
click at [128, 439] on link "Add sub-fields" at bounding box center [137, 451] width 152 height 25
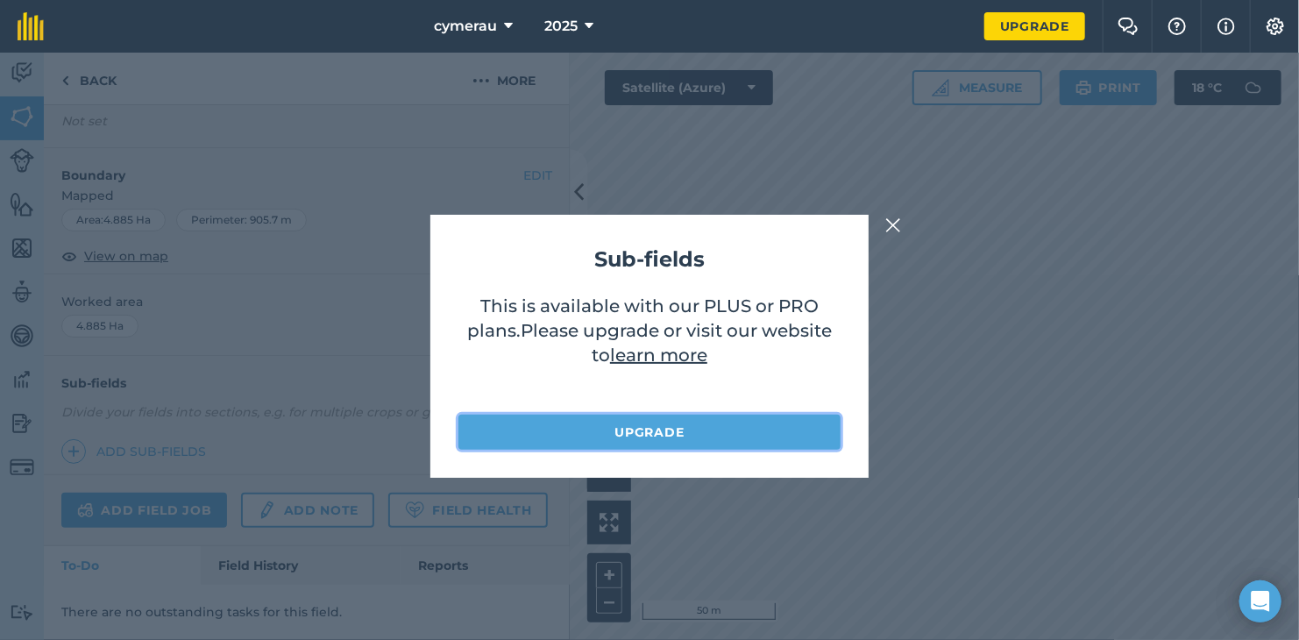
click at [784, 439] on link "Upgrade" at bounding box center [650, 432] width 382 height 35
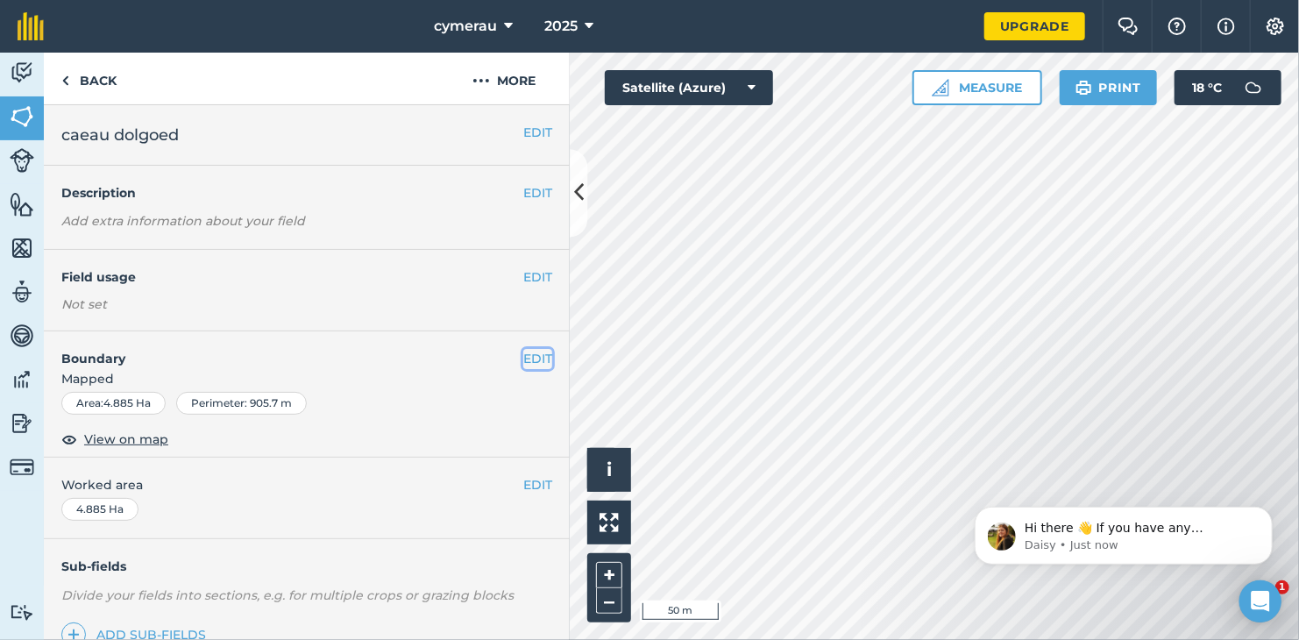
click at [523, 359] on button "EDIT" at bounding box center [537, 358] width 29 height 19
